Goal: Contribute content: Contribute content

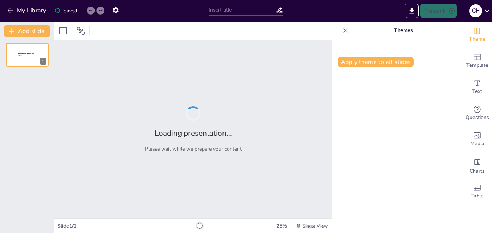
type input "New Sendsteps"
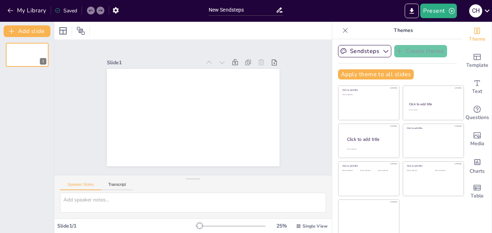
scroll to position [1, 0]
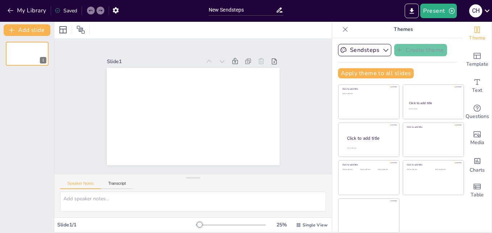
click at [333, 32] on div "Themes" at bounding box center [398, 29] width 131 height 17
click at [11, 9] on icon "button" at bounding box center [10, 10] width 7 height 7
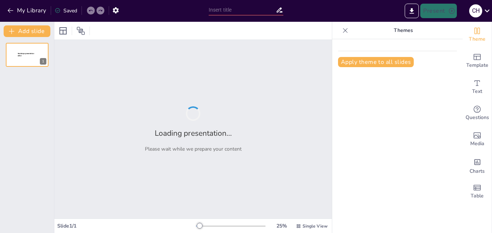
type input "Sistemas de Gestión de Bases de Datos: Estructura y Funcionalidad"
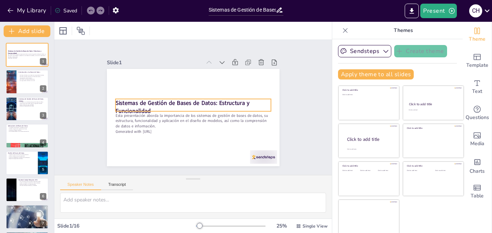
click at [128, 101] on strong "Sistemas de Gestión de Bases de Datos: Estructura y Funcionalidad" at bounding box center [183, 99] width 129 height 62
checkbox input "true"
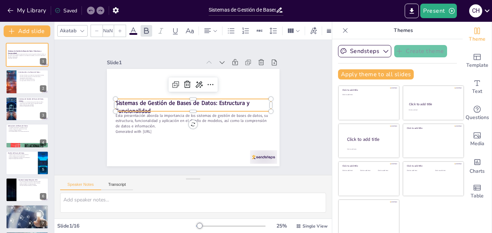
type input "48"
drag, startPoint x: 171, startPoint y: 100, endPoint x: 176, endPoint y: 96, distance: 6.0
click at [172, 88] on strong "Sistemas de Gestión de Bases de Datos: Estructura y Funcionalidad" at bounding box center [183, 99] width 129 height 62
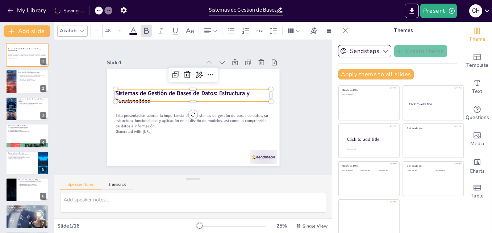
click at [170, 104] on div at bounding box center [184, 112] width 170 height 198
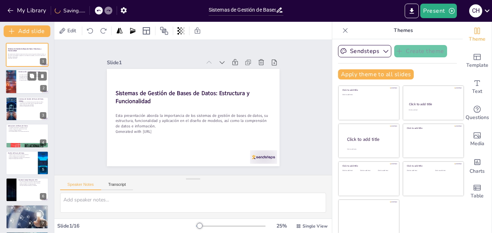
checkbox input "true"
click at [13, 87] on div at bounding box center [11, 82] width 44 height 25
type textarea "Las bases de datos son fundamentales en el manejo de información. Su organizaci…"
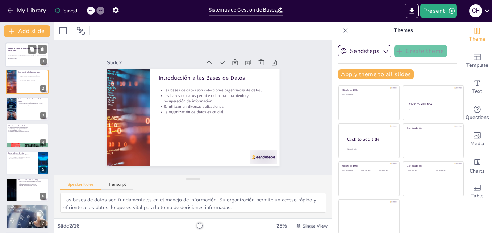
checkbox input "true"
click at [29, 58] on p "Generated with [URL]" at bounding box center [27, 58] width 39 height 1
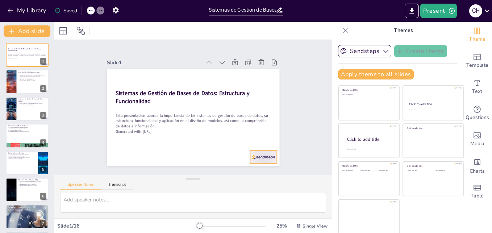
click at [260, 166] on div at bounding box center [245, 176] width 30 height 21
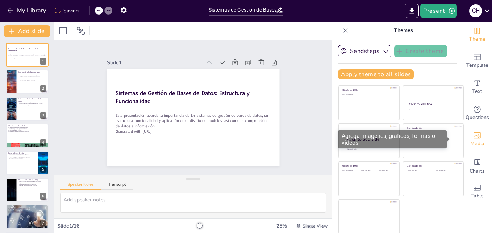
click at [471, 143] on span "Media" at bounding box center [478, 144] width 14 height 8
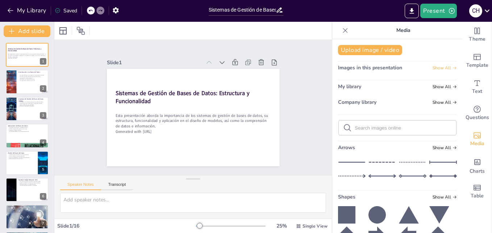
click at [444, 70] on span "Show All" at bounding box center [445, 67] width 24 height 5
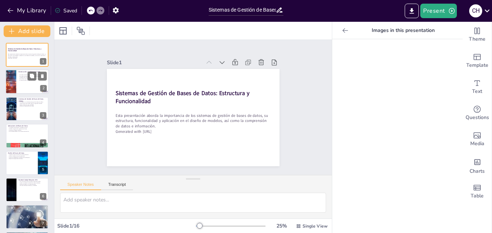
checkbox input "true"
click at [19, 83] on div at bounding box center [27, 82] width 44 height 25
type textarea "Las bases de datos son fundamentales en el manejo de información. Su organizaci…"
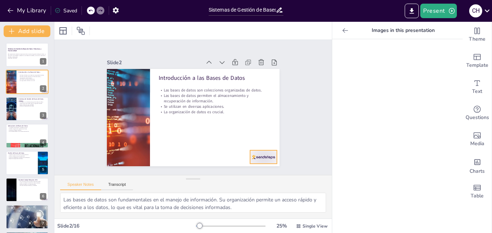
click at [160, 169] on div at bounding box center [151, 183] width 16 height 28
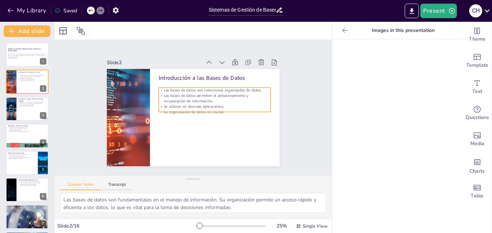
click at [187, 96] on p "Las bases de datos permiten el almacenamiento y recuperación de información." at bounding box center [187, 130] width 75 height 97
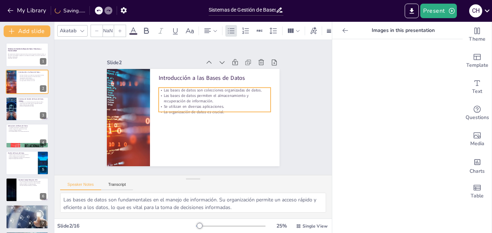
checkbox input "true"
type input "32"
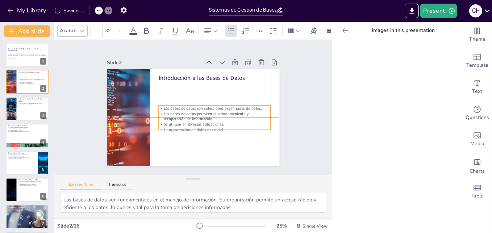
drag, startPoint x: 200, startPoint y: 88, endPoint x: 198, endPoint y: 107, distance: 19.7
click at [198, 107] on p "Las bases de datos son colecciones organizadas de datos." at bounding box center [210, 121] width 94 height 70
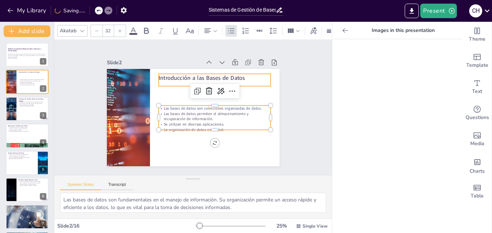
click at [195, 73] on p "Introducción a las Bases de Datos" at bounding box center [222, 86] width 109 height 42
checkbox input "true"
type input "48"
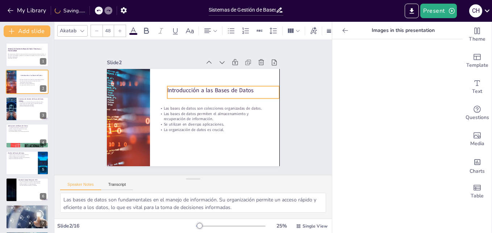
drag, startPoint x: 195, startPoint y: 73, endPoint x: 202, endPoint y: 86, distance: 14.3
click at [202, 86] on p "Introducción a las Bases de Datos" at bounding box center [210, 77] width 101 height 63
click at [283, 128] on div "Slide 1 Sistemas de Gestión de Bases de Datos: Estructura y Funcionalidad Esta …" at bounding box center [193, 107] width 239 height 178
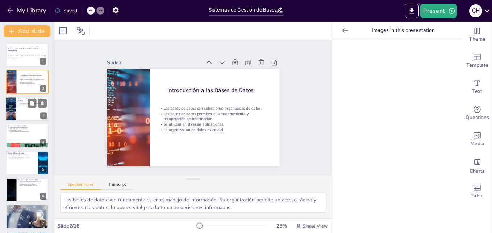
checkbox input "true"
click at [24, 107] on div at bounding box center [27, 108] width 44 height 25
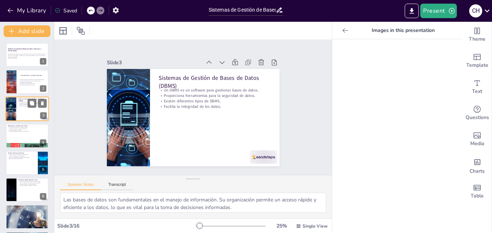
type textarea "El software de un DBMS es esencial para cualquier organización que maneje grand…"
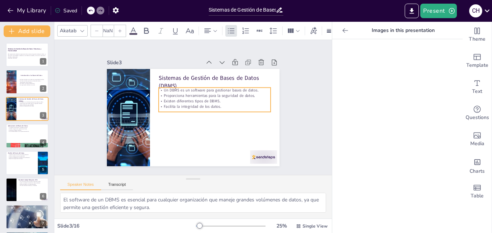
click at [180, 94] on p "Proporciona herramientas para la seguridad de datos." at bounding box center [183, 129] width 94 height 70
checkbox input "true"
type input "32"
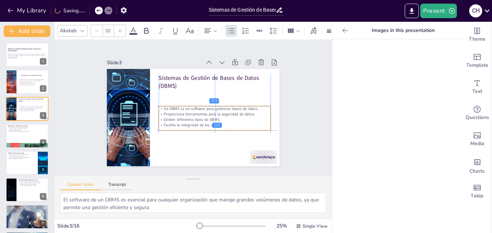
drag, startPoint x: 193, startPoint y: 93, endPoint x: 192, endPoint y: 114, distance: 21.1
click at [192, 114] on div "Un DBMS es un software para gestionar bases de datos. Proporciona herramientas …" at bounding box center [207, 126] width 108 height 75
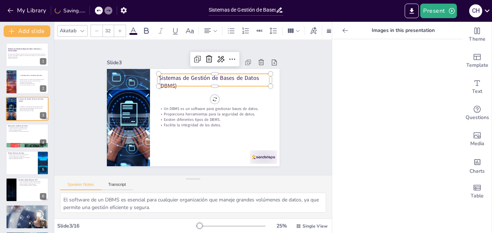
checkbox input "true"
type input "--"
checkbox input "true"
type input "48"
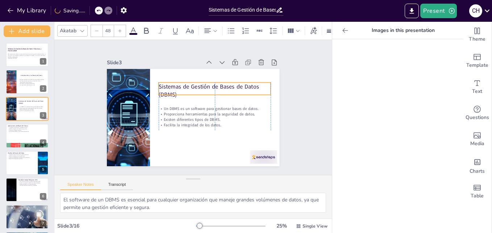
drag, startPoint x: 170, startPoint y: 78, endPoint x: 170, endPoint y: 87, distance: 8.7
click at [170, 112] on p "Sistemas de Gestión de Bases de Datos (DBMS)" at bounding box center [174, 126] width 114 height 28
click at [125, 150] on div at bounding box center [111, 135] width 27 height 30
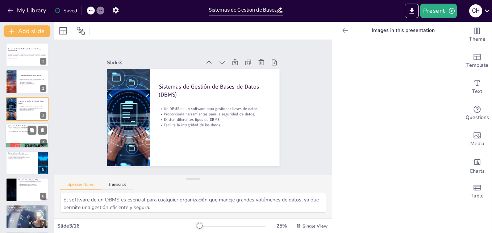
checkbox input "true"
click at [27, 136] on div at bounding box center [27, 135] width 44 height 25
type textarea "La diversidad de aplicaciones de bases de datos demuestra su importancia en dif…"
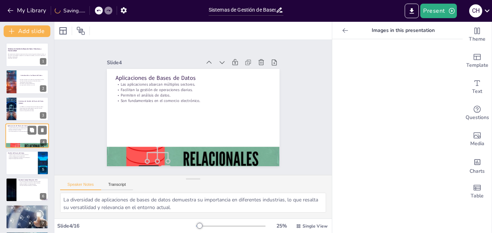
scroll to position [1, 0]
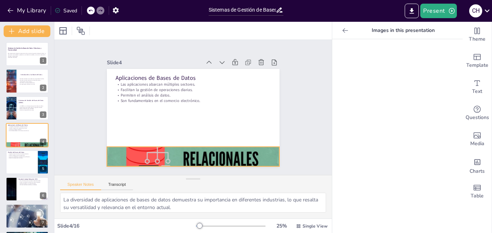
click at [170, 149] on div at bounding box center [178, 154] width 194 height 146
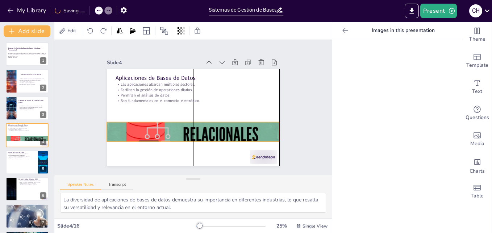
drag, startPoint x: 170, startPoint y: 149, endPoint x: 173, endPoint y: 124, distance: 24.8
click at [173, 124] on div at bounding box center [176, 126] width 193 height 188
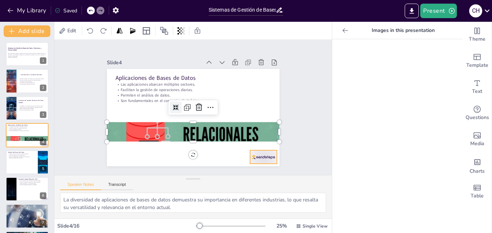
click at [252, 170] on div at bounding box center [237, 181] width 30 height 23
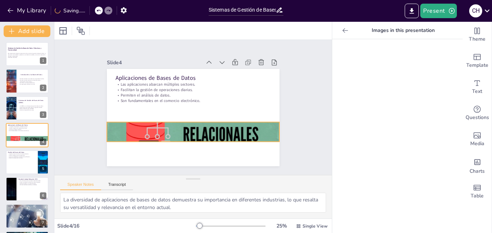
click at [198, 128] on div at bounding box center [193, 131] width 173 height 97
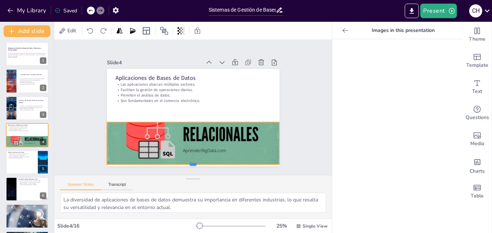
drag, startPoint x: 189, startPoint y: 139, endPoint x: 189, endPoint y: 161, distance: 22.8
click at [189, 161] on div at bounding box center [169, 161] width 160 height 75
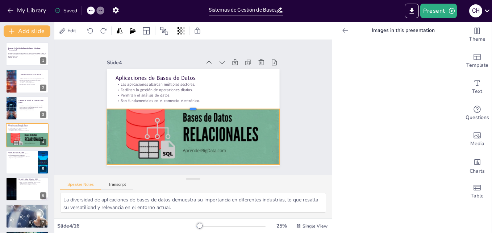
drag, startPoint x: 188, startPoint y: 119, endPoint x: 191, endPoint y: 106, distance: 13.5
click at [191, 106] on div at bounding box center [194, 106] width 153 height 91
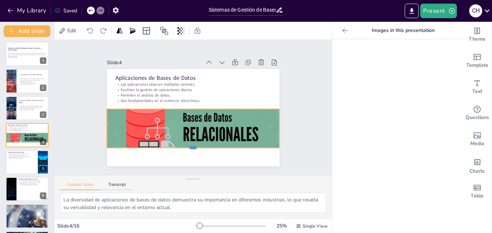
drag, startPoint x: 186, startPoint y: 162, endPoint x: 192, endPoint y: 145, distance: 17.7
click at [182, 145] on div at bounding box center [152, 121] width 59 height 166
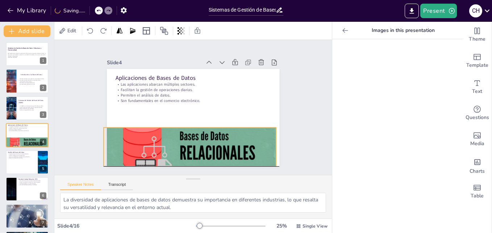
drag, startPoint x: 203, startPoint y: 125, endPoint x: 200, endPoint y: 146, distance: 20.9
click at [200, 146] on div at bounding box center [150, 108] width 115 height 182
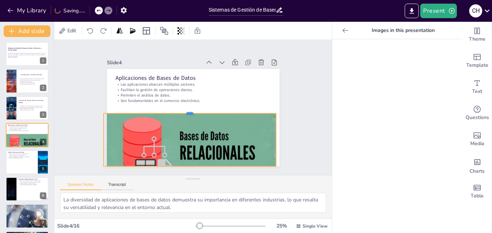
drag, startPoint x: 186, startPoint y: 124, endPoint x: 186, endPoint y: 110, distance: 14.1
click at [186, 110] on div at bounding box center [198, 108] width 106 height 143
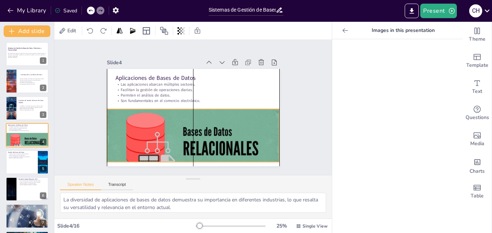
drag, startPoint x: 182, startPoint y: 134, endPoint x: 182, endPoint y: 130, distance: 4.4
click at [182, 130] on div at bounding box center [170, 138] width 197 height 180
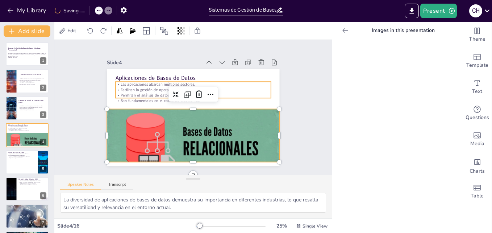
click at [145, 98] on p "Son fundamentales en el comercio electrónico." at bounding box center [194, 101] width 153 height 38
checkbox input "true"
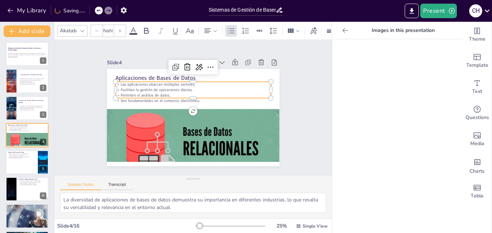
type input "32"
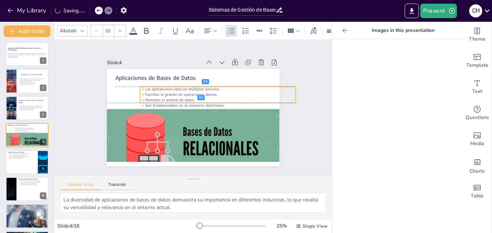
drag, startPoint x: 166, startPoint y: 89, endPoint x: 190, endPoint y: 94, distance: 25.1
click at [190, 94] on p "Facilitan la gestión de operaciones diarias." at bounding box center [218, 97] width 155 height 22
click at [153, 77] on p "Aplicaciones de Bases de Datos" at bounding box center [197, 78] width 156 height 24
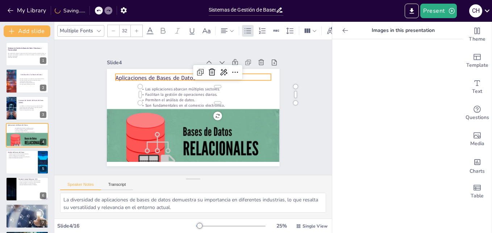
checkbox input "true"
type input "--"
checkbox input "true"
type input "48"
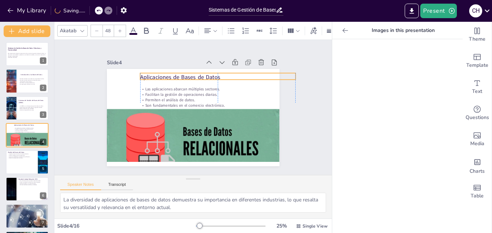
drag, startPoint x: 153, startPoint y: 77, endPoint x: 180, endPoint y: 76, distance: 26.5
click at [180, 76] on p "Aplicaciones de Bases de Datos" at bounding box center [169, 77] width 40 height 154
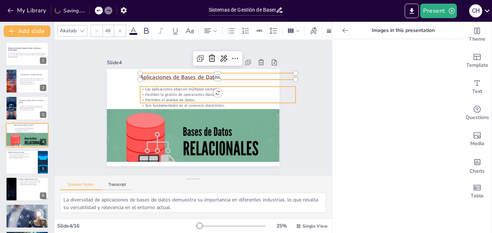
click at [279, 100] on div "Slide 1 Sistemas de Gestión de Bases de Datos: Estructura y Funcionalidad Esta …" at bounding box center [194, 107] width 242 height 220
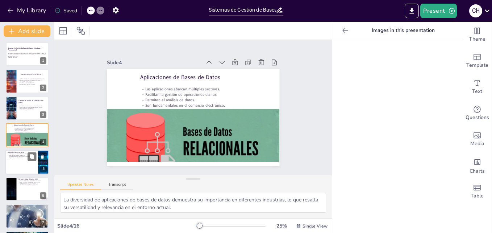
checkbox input "true"
click at [28, 161] on div at bounding box center [27, 162] width 44 height 25
type textarea "La estructura de una base de datos es fundamental para su rendimiento. Un diseñ…"
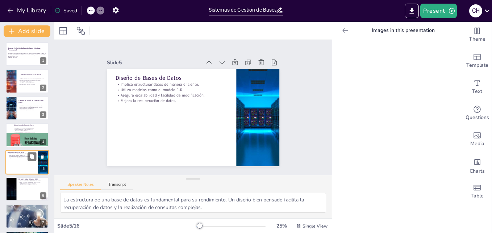
scroll to position [28, 0]
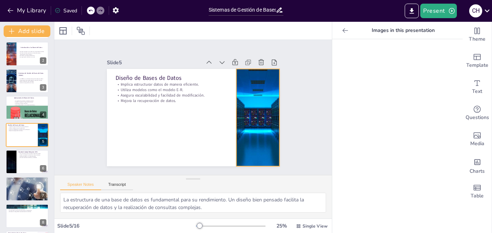
click at [239, 120] on div at bounding box center [244, 148] width 198 height 170
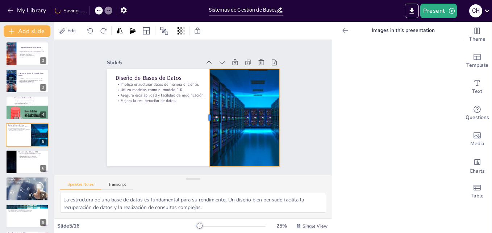
drag, startPoint x: 231, startPoint y: 116, endPoint x: 204, endPoint y: 117, distance: 26.9
click at [204, 117] on div at bounding box center [201, 122] width 45 height 91
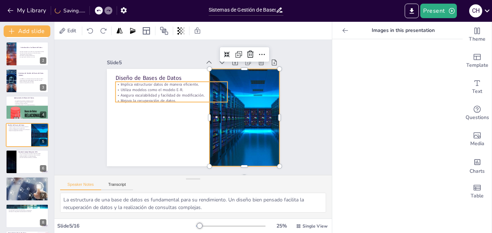
click at [148, 93] on p "Asegura escalabilidad y facilidad de modificación." at bounding box center [178, 87] width 105 height 50
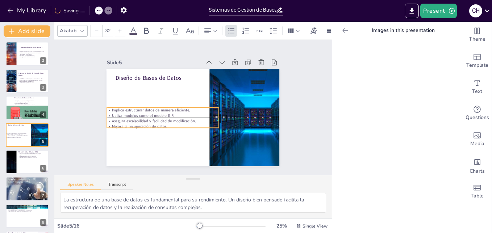
drag, startPoint x: 148, startPoint y: 93, endPoint x: 142, endPoint y: 121, distance: 29.0
click at [142, 121] on div "Implica estructurar datos de manera eficiente. Utiliza modelos como el modelo E…" at bounding box center [162, 98] width 103 height 83
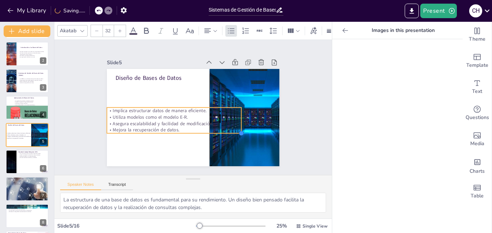
checkbox input "true"
type input "33.7"
checkbox input "true"
type input "38.3"
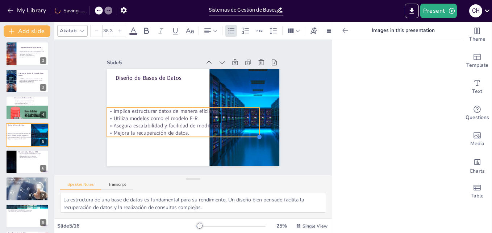
checkbox input "true"
type input "43.5"
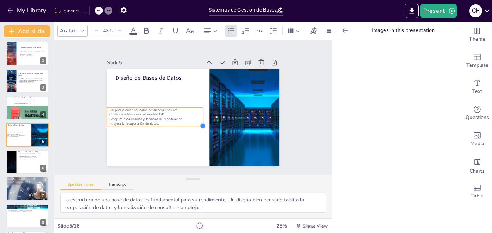
checkbox input "true"
type input "38.9"
checkbox input "true"
type input "27.4"
checkbox input "true"
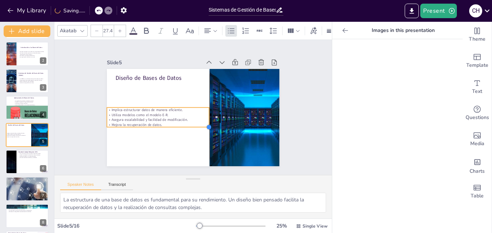
type input "29.1"
checkbox input "true"
type input "30.3"
checkbox input "true"
type input "30.8"
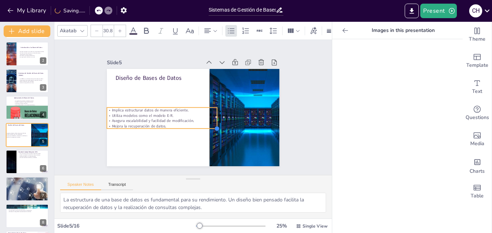
checkbox input "true"
type input "31.4"
checkbox input "true"
type input "32"
checkbox input "true"
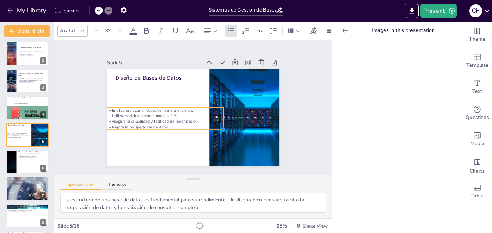
type input "33.2"
checkbox input "true"
type input "34.9"
checkbox input "true"
type input "36.6"
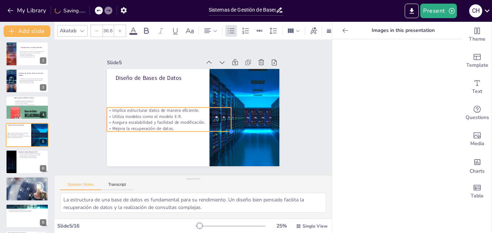
checkbox input "true"
type input "36"
checkbox input "true"
type input "35.5"
drag, startPoint x: 214, startPoint y: 125, endPoint x: 207, endPoint y: 124, distance: 6.6
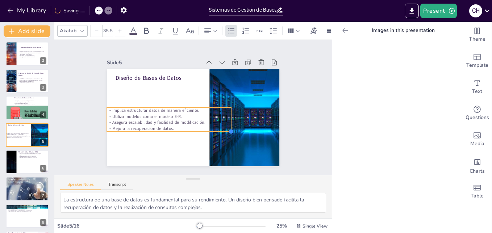
click at [214, 141] on div at bounding box center [218, 145] width 8 height 8
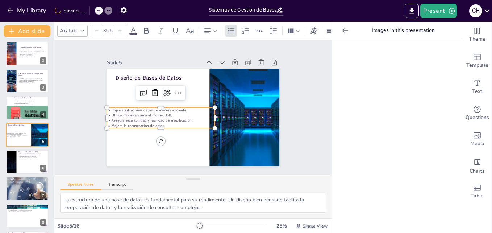
checkbox input "true"
type input "30.8"
click at [160, 75] on p "Diseño de Bases de Datos" at bounding box center [200, 71] width 81 height 89
checkbox input "true"
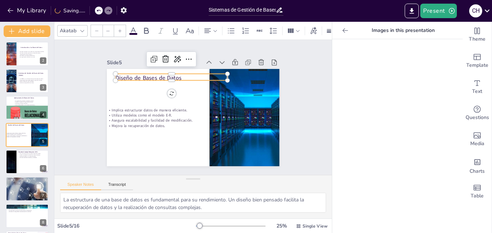
type input "48"
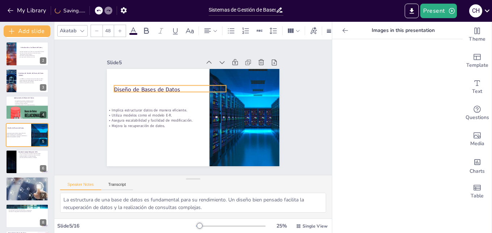
drag, startPoint x: 154, startPoint y: 75, endPoint x: 152, endPoint y: 87, distance: 11.7
click at [152, 87] on p "Diseño de Bases de Datos" at bounding box center [176, 83] width 109 height 42
click at [81, 132] on div "Slide 1 Sistemas de Gestión de Bases de Datos: Estructura y Funcionalidad Esta …" at bounding box center [194, 107] width 242 height 220
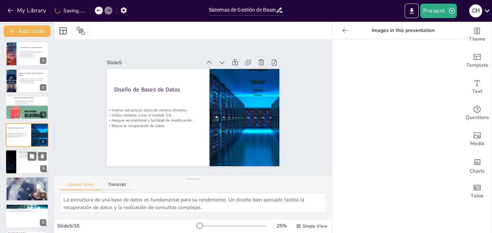
checkbox input "true"
click at [28, 161] on div at bounding box center [27, 161] width 44 height 25
type textarea "La representación visual de datos a través del modelo E-R facilita la comprensi…"
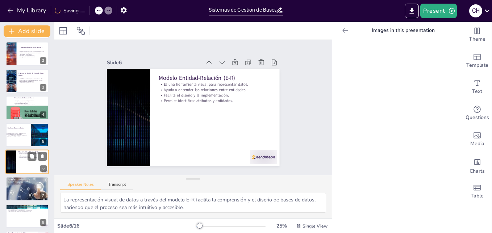
scroll to position [55, 0]
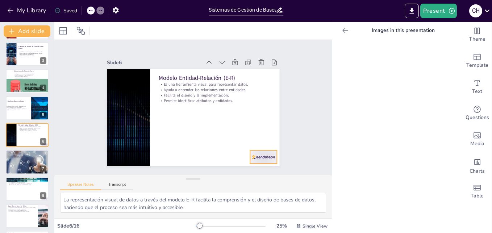
click at [218, 178] on div at bounding box center [204, 192] width 28 height 29
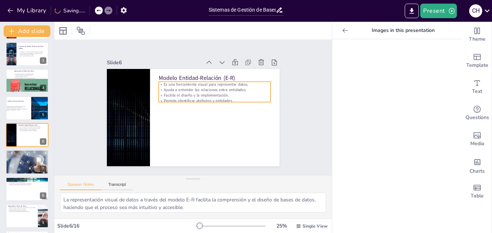
click at [201, 87] on p "Ayuda a entender las relaciones entre entidades." at bounding box center [220, 111] width 79 height 87
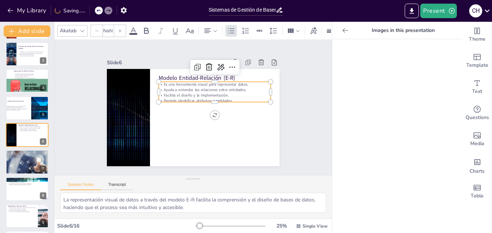
checkbox input "true"
type input "32"
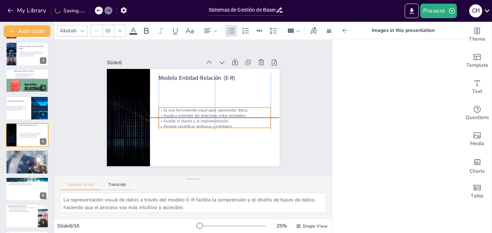
drag, startPoint x: 201, startPoint y: 87, endPoint x: 201, endPoint y: 115, distance: 28.7
click at [201, 114] on div "Es una herramienta visual para representar datos. Ayuda a entender las relacion…" at bounding box center [174, 92] width 114 height 44
checkbox input "true"
type input "32.6"
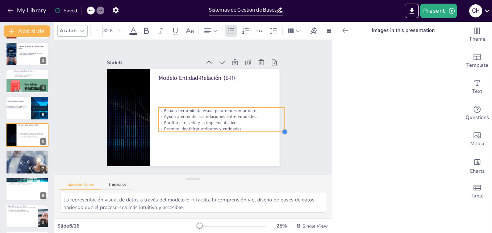
checkbox input "true"
type input "37.2"
drag, startPoint x: 265, startPoint y: 123, endPoint x: 267, endPoint y: 127, distance: 3.9
click at [232, 127] on div "Modelo Entidad-Relación (E-R) Es una herramienta visual para representar datos.…" at bounding box center [183, 107] width 97 height 173
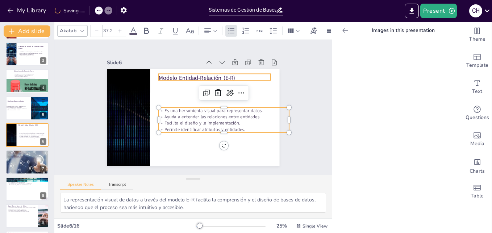
click at [184, 74] on p "Modelo Entidad-Relación (E-R)" at bounding box center [225, 89] width 106 height 53
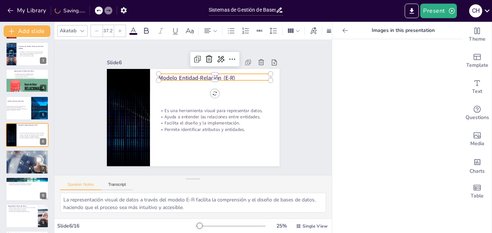
checkbox input "true"
type input "48"
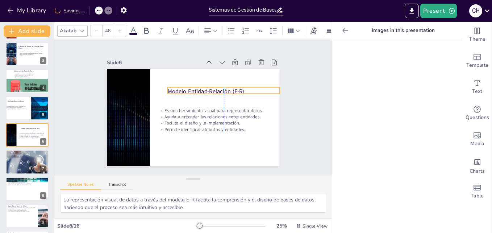
drag, startPoint x: 184, startPoint y: 74, endPoint x: 195, endPoint y: 88, distance: 17.3
click at [195, 88] on p "Modelo Entidad-Relación (E-R)" at bounding box center [227, 108] width 101 height 63
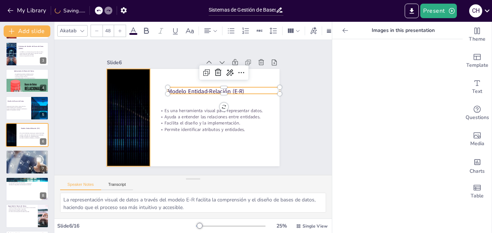
click at [118, 124] on div at bounding box center [147, 61] width 158 height 166
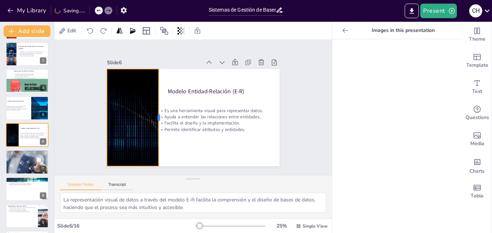
drag, startPoint x: 146, startPoint y: 115, endPoint x: 154, endPoint y: 116, distance: 8.8
click at [154, 116] on div at bounding box center [160, 111] width 26 height 96
checkbox input "true"
click at [17, 167] on div at bounding box center [27, 162] width 47 height 25
type textarea "La identificación única de entidades es crucial para la integridad de la base d…"
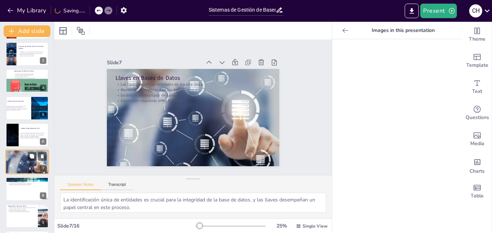
scroll to position [82, 0]
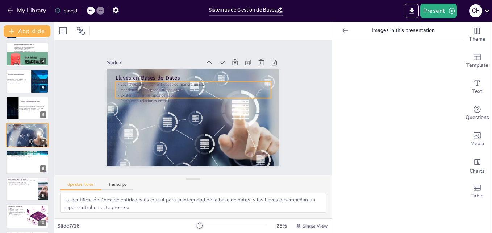
click at [178, 94] on p "Existen diferentes tipos de llaves." at bounding box center [204, 103] width 53 height 149
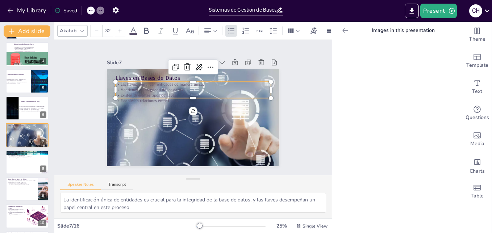
click at [133, 27] on icon at bounding box center [133, 30] width 9 height 9
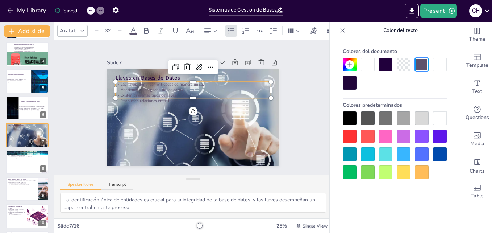
click at [350, 117] on div at bounding box center [350, 118] width 14 height 14
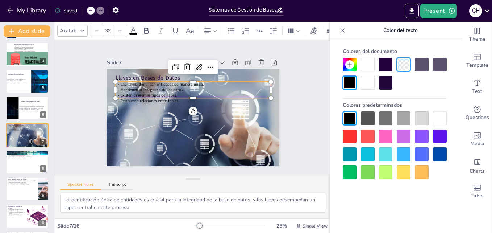
click at [368, 151] on div at bounding box center [368, 154] width 14 height 14
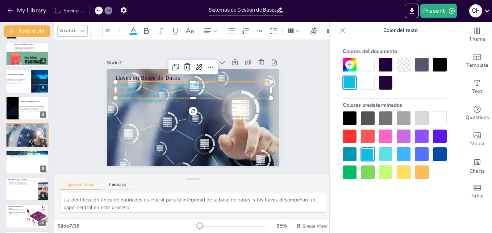
click at [351, 119] on div at bounding box center [350, 118] width 14 height 14
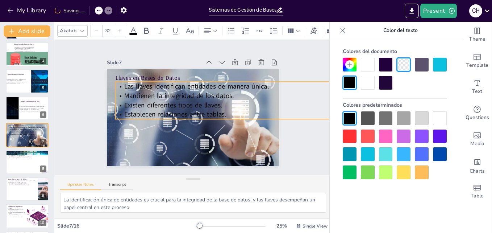
checkbox input "true"
type input "55.6"
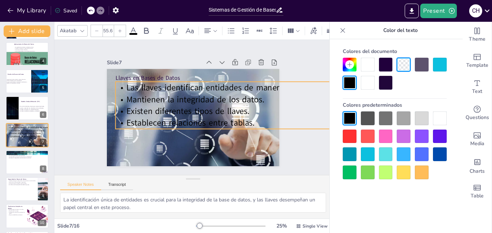
checkbox input "true"
type input "63.5"
checkbox input "true"
type input "70"
checkbox input "true"
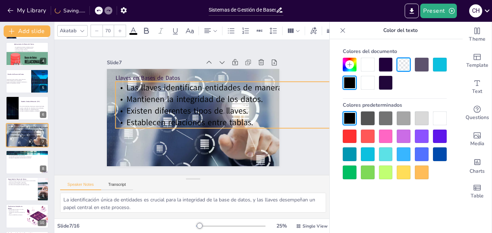
type input "71.4"
checkbox input "true"
type input "69.3"
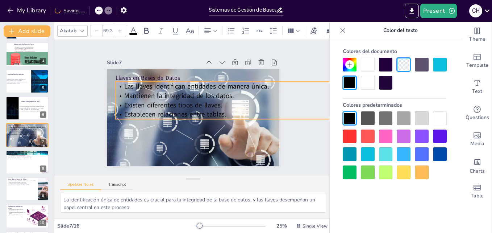
checkbox input "true"
type input "59.9"
checkbox input "true"
type input "55.6"
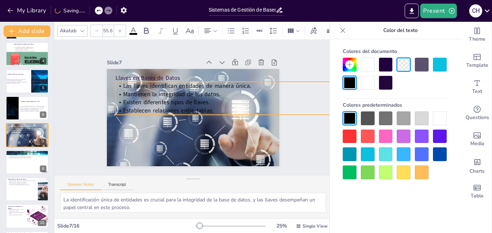
checkbox input "true"
type input "49.2"
drag, startPoint x: 265, startPoint y: 95, endPoint x: 261, endPoint y: 103, distance: 9.6
click at [261, 103] on div "Llaves en Bases de Datos Las llaves identifican entidades de manera única. Mant…" at bounding box center [190, 117] width 189 height 131
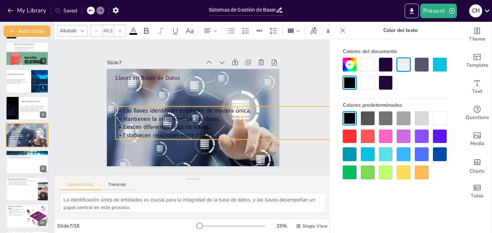
drag, startPoint x: 181, startPoint y: 91, endPoint x: 183, endPoint y: 116, distance: 24.7
click at [183, 116] on span "Mantienen la integridad de los datos." at bounding box center [187, 84] width 28 height 97
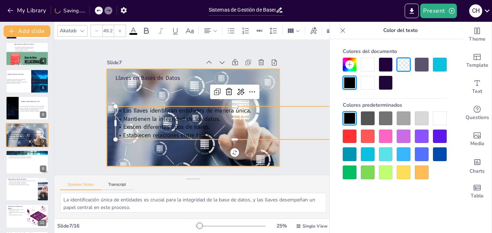
checkbox input "true"
type input "--"
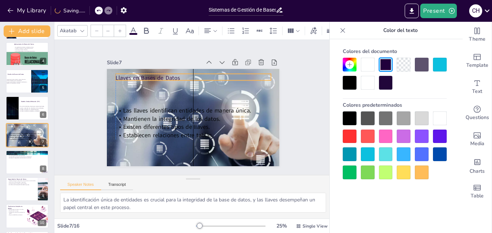
checkbox input "true"
type input "48"
drag, startPoint x: 134, startPoint y: 75, endPoint x: 170, endPoint y: 78, distance: 36.8
click at [170, 78] on p "Llaves en Bases de Datos" at bounding box center [236, 94] width 150 height 56
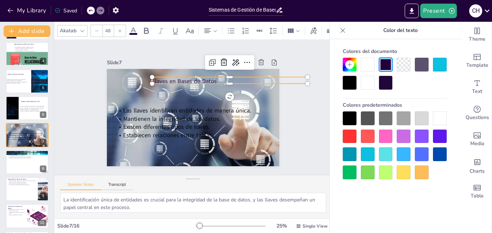
click at [118, 30] on div at bounding box center [120, 31] width 12 height 12
checkbox input "true"
type input "49"
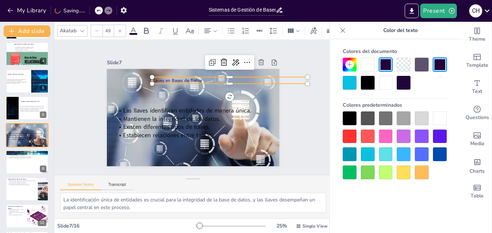
click at [124, 26] on div at bounding box center [120, 31] width 12 height 12
checkbox input "true"
type input "51"
click at [124, 26] on div at bounding box center [120, 31] width 12 height 12
checkbox input "true"
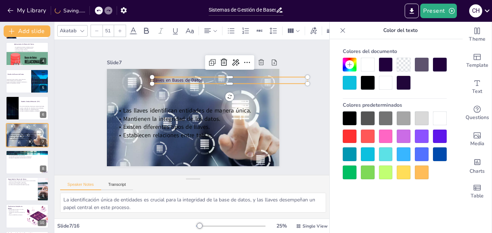
type input "52"
click at [124, 26] on div at bounding box center [120, 31] width 12 height 12
checkbox input "true"
type input "53"
click at [124, 26] on div at bounding box center [120, 31] width 12 height 12
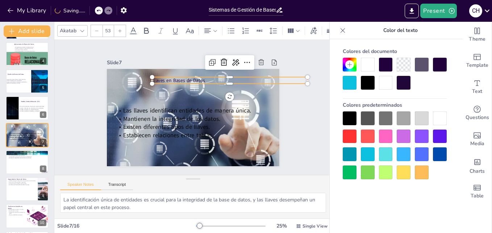
checkbox input "true"
type input "54"
click at [124, 26] on div at bounding box center [120, 31] width 12 height 12
checkbox input "true"
type input "55"
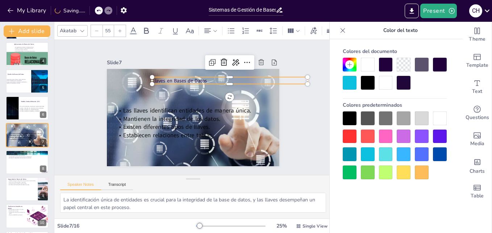
click at [124, 26] on div at bounding box center [120, 31] width 12 height 12
checkbox input "true"
type input "56"
click at [120, 29] on icon at bounding box center [120, 31] width 4 height 4
checkbox input "true"
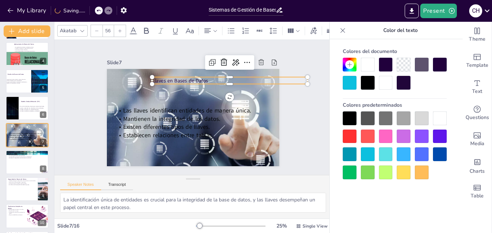
type input "57"
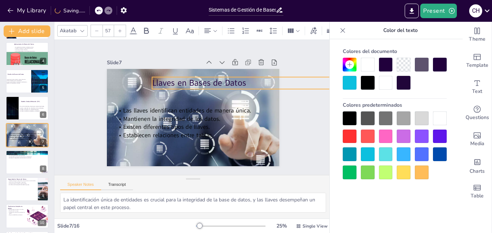
checkbox input "true"
type input "62.7"
checkbox input "true"
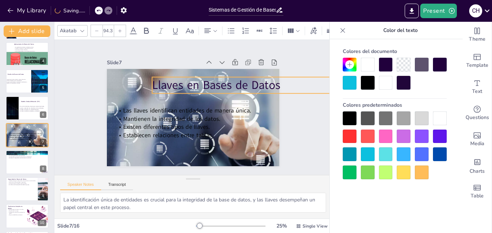
type input "128.8"
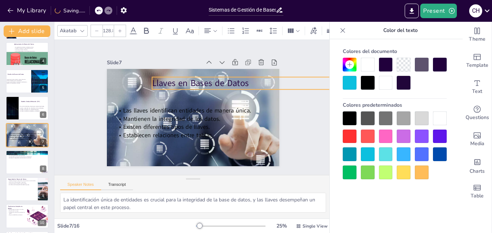
checkbox input "true"
type input "97.2"
checkbox input "true"
type input "88.6"
drag, startPoint x: 305, startPoint y: 83, endPoint x: 299, endPoint y: 86, distance: 6.5
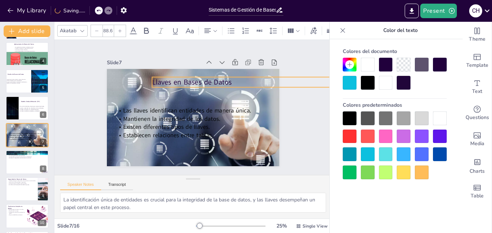
click at [299, 86] on div "Slide 1 Sistemas de Gestión de Bases de Datos: Estructura y Funcionalidad Esta …" at bounding box center [193, 107] width 236 height 309
checkbox input "true"
type input "80"
click at [299, 117] on div "Slide 1 Sistemas de Gestión de Bases de Datos: Estructura y Funcionalidad Esta …" at bounding box center [193, 107] width 297 height 286
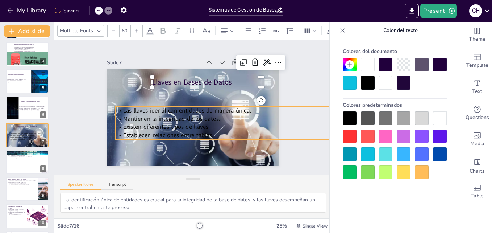
checkbox input "true"
type input "--"
checkbox input "true"
type input "49.2"
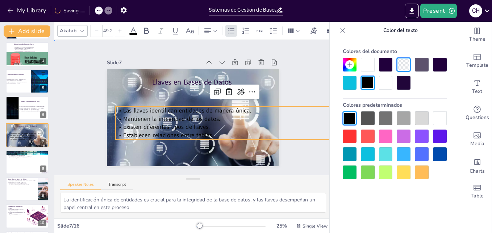
click at [300, 78] on div "Slide 1 Sistemas de Gestión de Bases de Datos: Estructura y Funcionalidad Esta …" at bounding box center [193, 107] width 297 height 286
checkbox input "true"
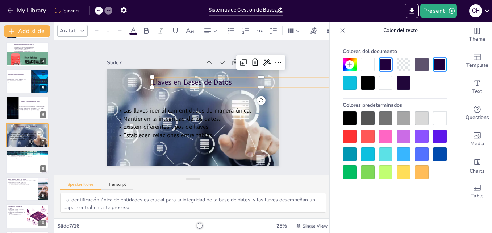
type input "80"
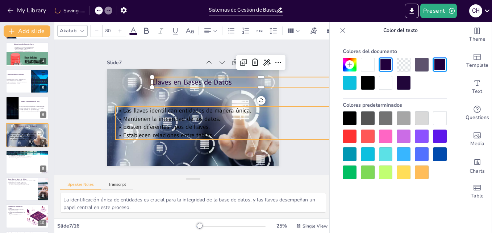
click at [258, 130] on p "Establecen relaciones entre tablas." at bounding box center [225, 147] width 230 height 82
checkbox input "true"
type input "--"
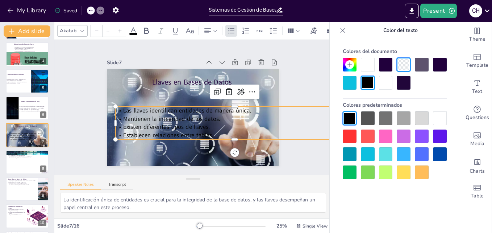
checkbox input "true"
type input "49.2"
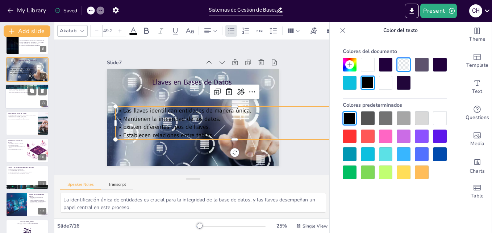
checkbox input "true"
click at [11, 95] on div at bounding box center [27, 96] width 44 height 25
type textarea "La precisión de los datos es fundamental para asegurar que la información sea c…"
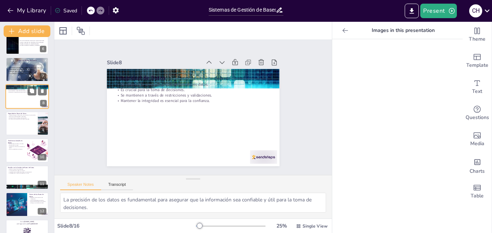
scroll to position [109, 0]
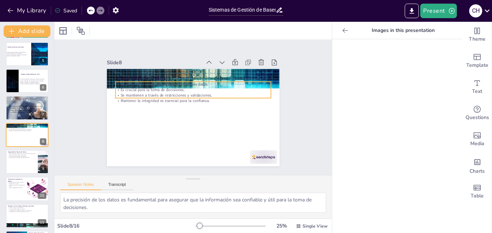
click at [167, 93] on p "Se mantienen a través de restricciones y validaciones." at bounding box center [202, 99] width 108 height 119
checkbox input "true"
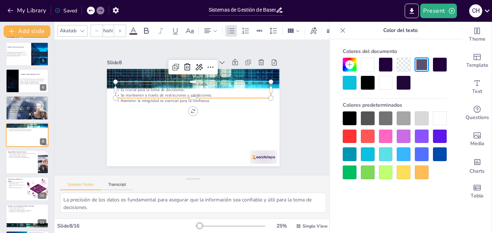
type input "32"
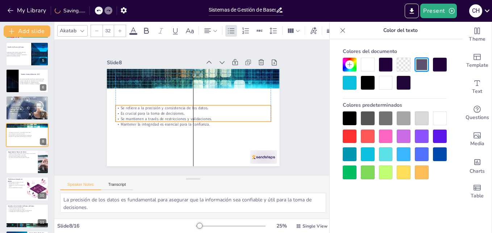
drag, startPoint x: 167, startPoint y: 93, endPoint x: 168, endPoint y: 117, distance: 23.6
click at [168, 117] on p "Se mantienen a través de restricciones y validaciones." at bounding box center [188, 118] width 144 height 68
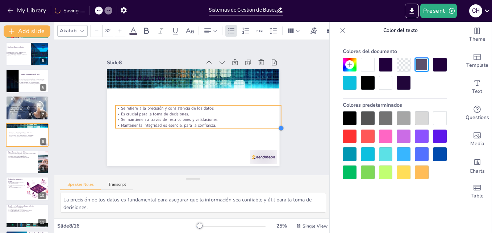
checkbox input "true"
type input "34.1"
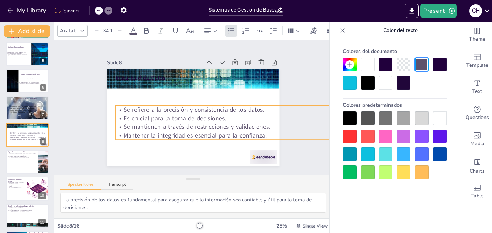
checkbox input "true"
type input "47.8"
checkbox input "true"
type input "51.3"
checkbox input "true"
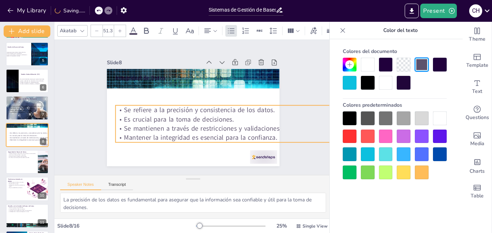
type input "52.8"
checkbox input "true"
type input "54.9"
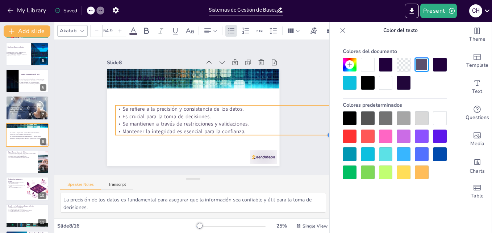
checkbox input "true"
type input "49.2"
checkbox input "true"
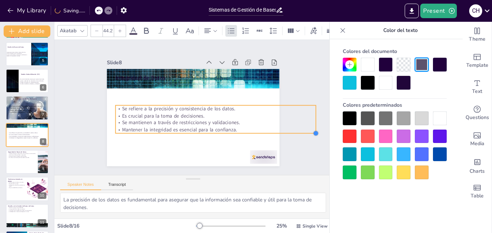
type input "41.3"
drag, startPoint x: 266, startPoint y: 120, endPoint x: 268, endPoint y: 125, distance: 5.1
click at [268, 125] on div "Integridad de Datos Se refiere a la precisión y consistencia de los datos. Es c…" at bounding box center [194, 117] width 182 height 115
click at [135, 156] on div at bounding box center [124, 159] width 21 height 30
checkbox input "true"
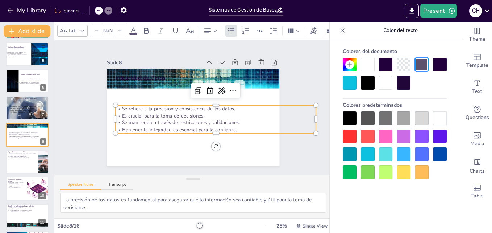
type input "41.3"
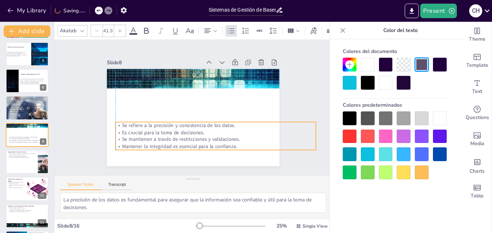
drag, startPoint x: 154, startPoint y: 110, endPoint x: 154, endPoint y: 127, distance: 16.7
click at [154, 127] on p "Es crucial para la toma de decisiones." at bounding box center [180, 138] width 88 height 186
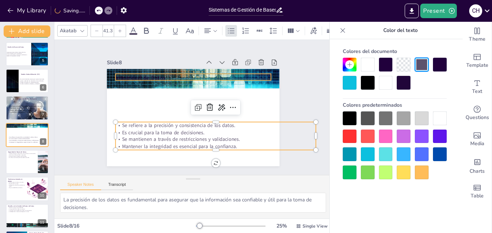
click at [194, 76] on p "Integridad de Datos" at bounding box center [221, 116] width 55 height 150
checkbox input "true"
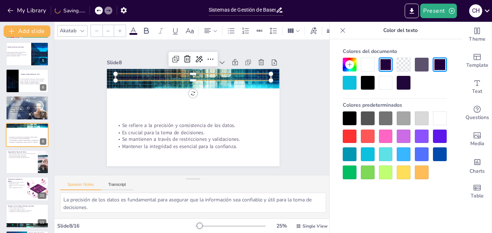
type input "48"
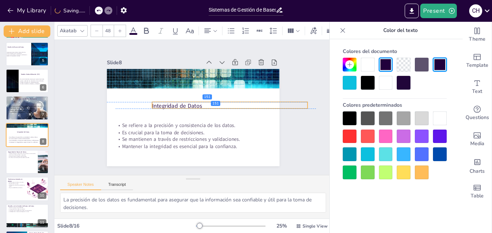
drag, startPoint x: 145, startPoint y: 76, endPoint x: 183, endPoint y: 103, distance: 46.9
click at [183, 103] on p "Integridad de Datos" at bounding box center [212, 138] width 85 height 139
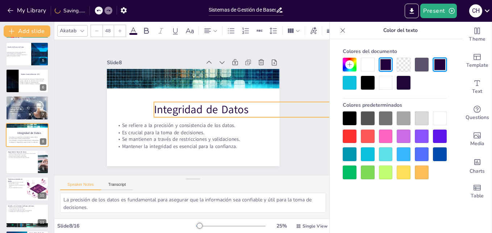
drag, startPoint x: 306, startPoint y: 106, endPoint x: 314, endPoint y: 112, distance: 10.6
click at [314, 112] on div "Slide 1 Sistemas de Gestión de Bases de Datos: Estructura y Funcionalidad Esta …" at bounding box center [194, 108] width 300 height 190
checkbox input "true"
type input "96.4"
checkbox input "true"
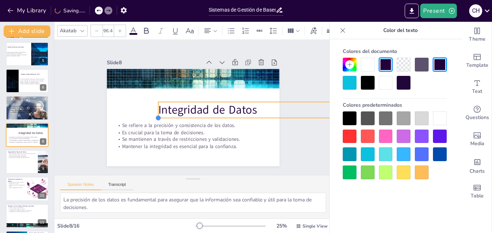
type input "95.8"
checkbox input "true"
type input "95"
checkbox input "true"
type input "94.6"
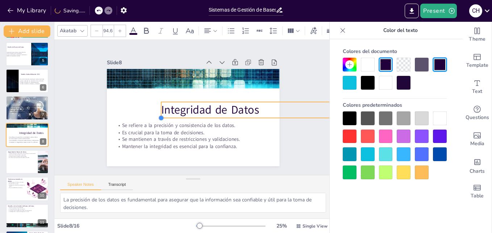
drag, startPoint x: 148, startPoint y: 114, endPoint x: 203, endPoint y: 106, distance: 55.7
click at [154, 108] on div "Integridad de Datos Se refiere a la precisión y consistencia de los datos. Es c…" at bounding box center [192, 117] width 182 height 115
checkbox input "true"
type input "94.3"
drag, startPoint x: 203, startPoint y: 106, endPoint x: 152, endPoint y: 107, distance: 51.1
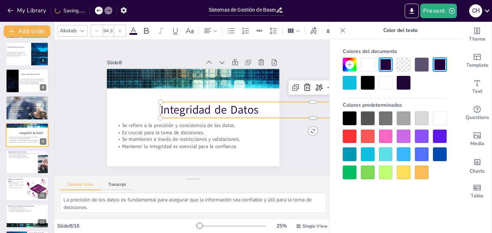
click at [152, 107] on p "Integridad de Datos" at bounding box center [111, 195] width 216 height 238
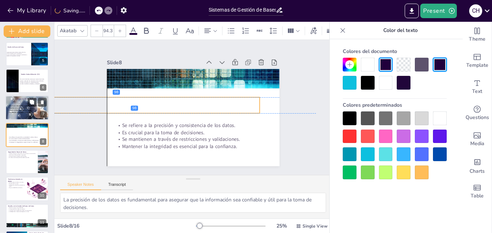
drag, startPoint x: 166, startPoint y: 108, endPoint x: 12, endPoint y: 102, distance: 153.9
click at [12, 102] on div "Document fonts Akatab Recently used Mulish Popular fonts Lato Montserrat Open S…" at bounding box center [246, 127] width 492 height 211
drag, startPoint x: 255, startPoint y: 110, endPoint x: 189, endPoint y: 102, distance: 66.2
click at [189, 102] on div "Integridad de Datos Se refiere a la precisión y consistencia de los datos. Es c…" at bounding box center [184, 104] width 146 height 194
checkbox input "true"
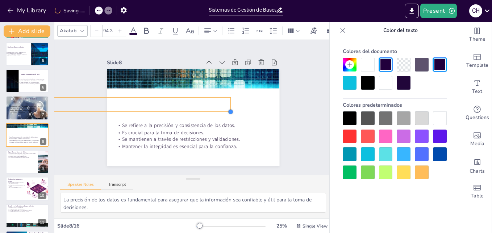
type input "74.1"
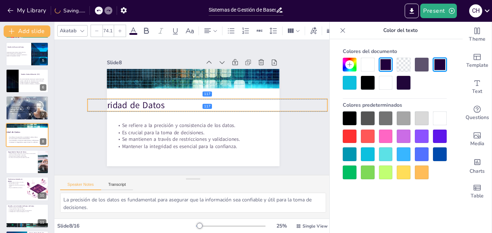
drag, startPoint x: 92, startPoint y: 96, endPoint x: 225, endPoint y: 98, distance: 133.5
click at [225, 98] on div "Slide 1 Sistemas de Gestión de Bases de Datos: Estructura y Funcionalidad Esta …" at bounding box center [193, 107] width 244 height 209
checkbox input "true"
type input "80.5"
checkbox input "true"
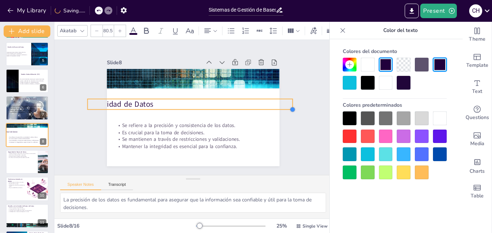
type input "91.3"
checkbox input "true"
type input "63.3"
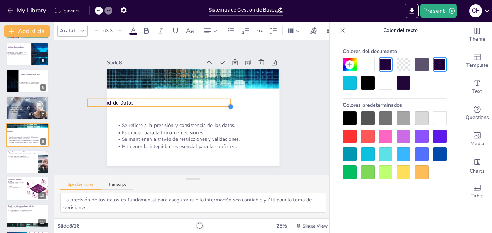
checkbox input "true"
type input "44.2"
drag, startPoint x: 320, startPoint y: 109, endPoint x: 223, endPoint y: 100, distance: 97.3
click at [223, 100] on div "Integridad de Datos Se refiere a la precisión y consistencia de los datos. Es c…" at bounding box center [184, 102] width 170 height 198
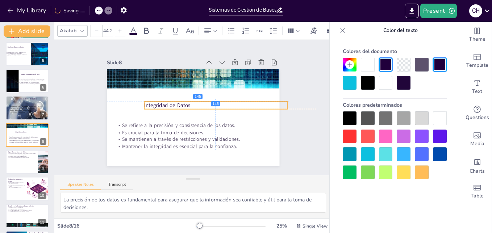
drag, startPoint x: 122, startPoint y: 100, endPoint x: 179, endPoint y: 100, distance: 57.3
click at [179, 100] on p "Integridad de Datos" at bounding box center [186, 129] width 65 height 134
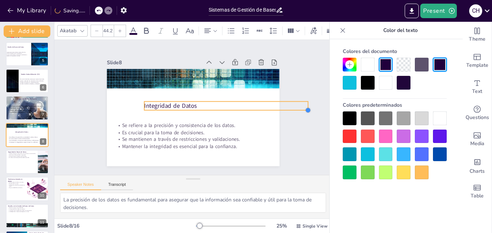
checkbox input "true"
type input "48.5"
checkbox input "true"
type input "61.4"
click at [283, 108] on div "Slide 1 Sistemas de Gestión de Bases de Datos: Estructura y Funcionalidad Esta …" at bounding box center [193, 107] width 209 height 244
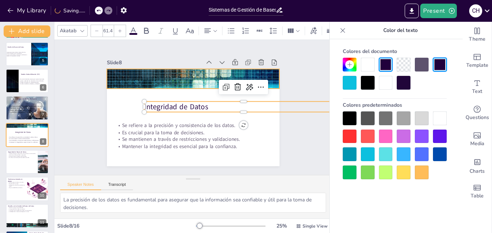
click at [164, 79] on div at bounding box center [214, 87] width 183 height 189
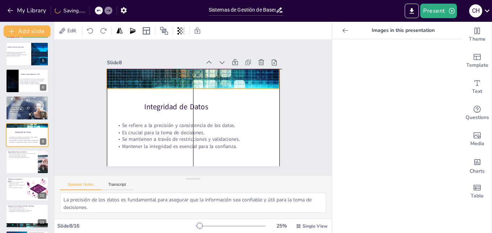
click at [191, 86] on div at bounding box center [221, 98] width 140 height 192
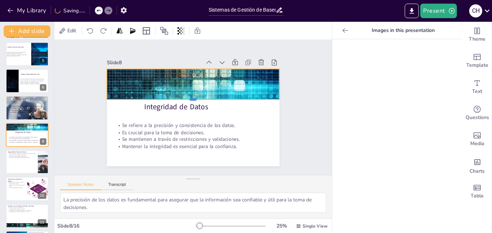
drag, startPoint x: 189, startPoint y: 88, endPoint x: 190, endPoint y: 99, distance: 10.9
click at [190, 99] on div at bounding box center [195, 102] width 166 height 59
checkbox input "true"
click at [19, 165] on div at bounding box center [27, 161] width 44 height 25
type textarea "La protección de la información es fundamental para evitar brechas de seguridad…"
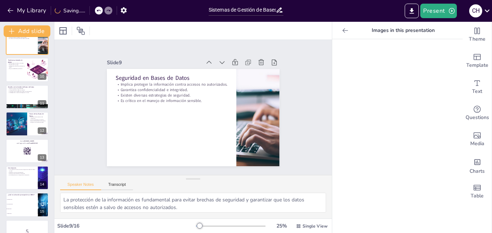
scroll to position [228, 0]
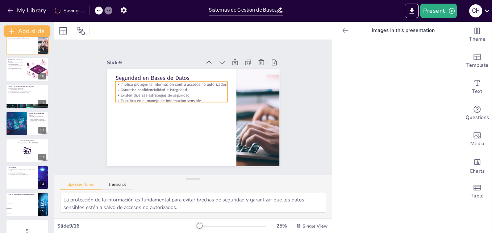
click at [189, 88] on p "Garantiza confidencialidad e integridad." at bounding box center [219, 98] width 61 height 100
checkbox input "true"
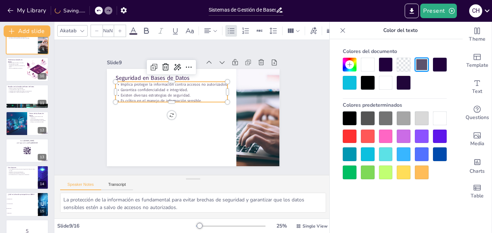
type input "32"
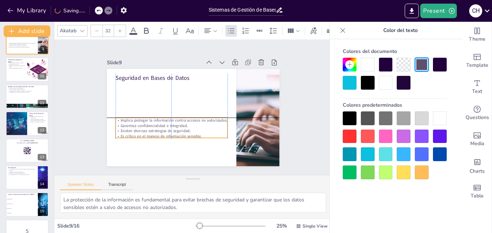
drag, startPoint x: 154, startPoint y: 88, endPoint x: 201, endPoint y: 141, distance: 70.7
click at [153, 124] on p "Garantiza confidencialidad e integridad." at bounding box center [166, 115] width 105 height 51
checkbox input "true"
type input "33.2"
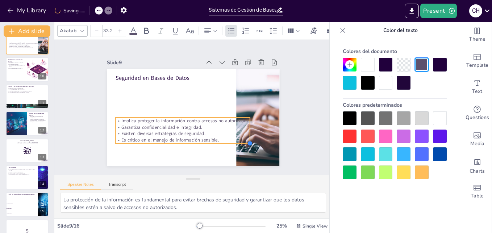
checkbox input "true"
type input "35.5"
drag, startPoint x: 223, startPoint y: 135, endPoint x: 225, endPoint y: 139, distance: 4.7
click at [225, 139] on div "Seguridad en Bases de Datos Implica proteger la información contra accesos no a…" at bounding box center [183, 108] width 115 height 182
checkbox input "true"
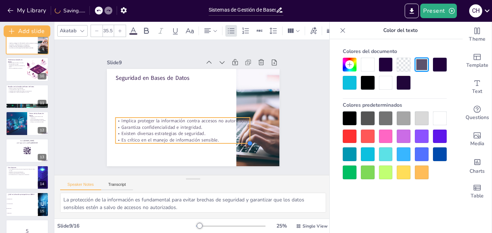
type input "38.3"
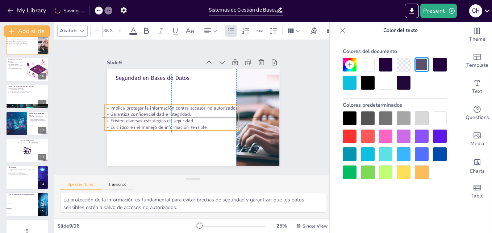
drag, startPoint x: 181, startPoint y: 123, endPoint x: 168, endPoint y: 112, distance: 17.3
click at [168, 112] on p "Garantiza confidencialidad e integridad." at bounding box center [173, 96] width 95 height 104
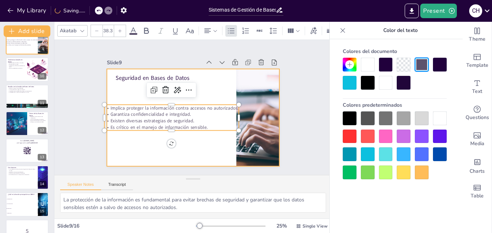
checkbox input "true"
type input "--"
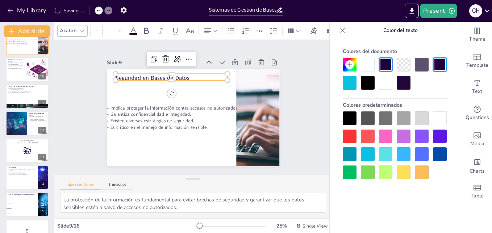
checkbox input "true"
type input "48"
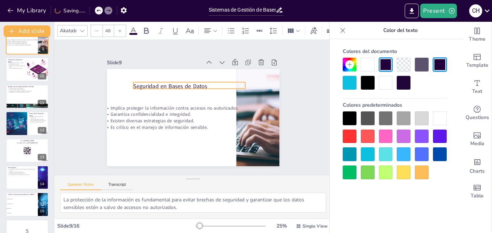
drag, startPoint x: 139, startPoint y: 80, endPoint x: 147, endPoint y: 84, distance: 8.9
click at [147, 96] on p "Seguridad en Bases de Datos" at bounding box center [185, 127] width 101 height 63
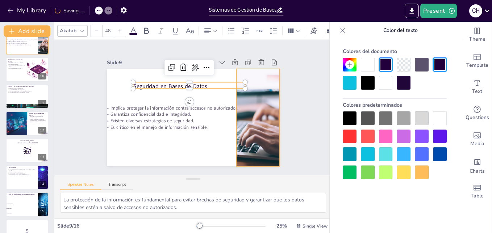
click at [285, 122] on div "Slide 1 Sistemas de Gestión de Bases de Datos: Estructura y Funcionalidad Esta …" at bounding box center [193, 108] width 220 height 242
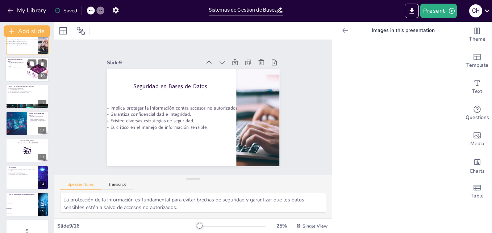
checkbox input "true"
click at [15, 71] on div at bounding box center [27, 69] width 44 height 25
type textarea "El uso de bases de datos en la nube permite a las organizaciones acceder a sus …"
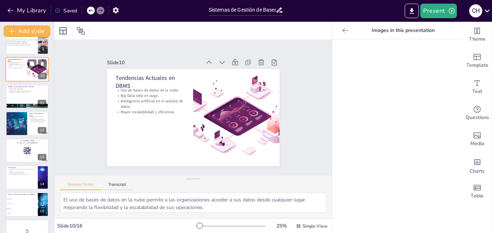
scroll to position [163, 0]
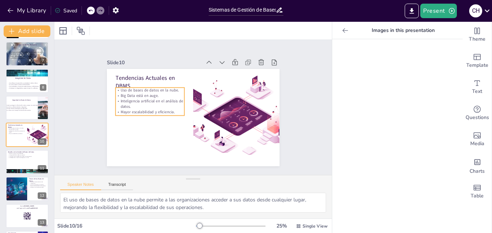
click at [162, 101] on p "Inteligencia artificial en el análisis de datos." at bounding box center [175, 68] width 44 height 65
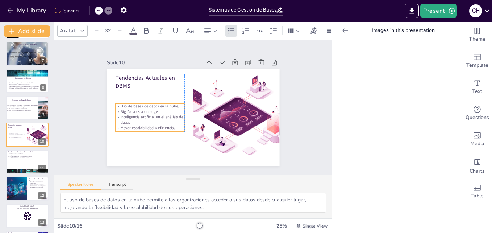
drag, startPoint x: 162, startPoint y: 104, endPoint x: 162, endPoint y: 121, distance: 16.3
click at [162, 104] on p "Inteligencia artificial en el análisis de datos." at bounding box center [169, 70] width 32 height 69
checkbox input "true"
click at [28, 164] on div at bounding box center [27, 161] width 44 height 25
type textarea "La escalabilidad es un desafío significativo a medida que las organizaciones cr…"
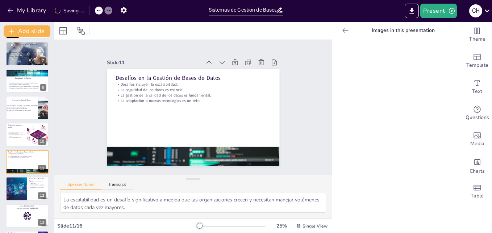
scroll to position [190, 0]
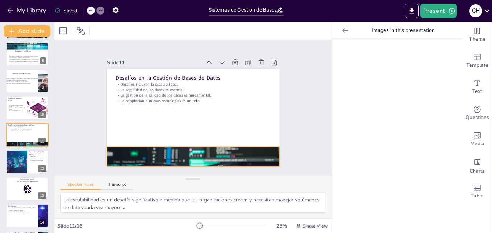
click at [149, 150] on div at bounding box center [144, 113] width 133 height 184
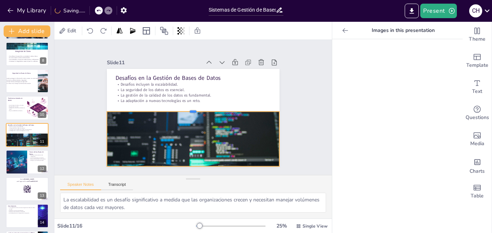
drag, startPoint x: 187, startPoint y: 144, endPoint x: 189, endPoint y: 108, distance: 35.2
click at [189, 108] on div at bounding box center [192, 108] width 153 height 91
checkbox input "true"
click at [20, 163] on div at bounding box center [16, 161] width 33 height 25
type textarea "La inteligencia en los sistemas de bases de datos permitirá un análisis más pro…"
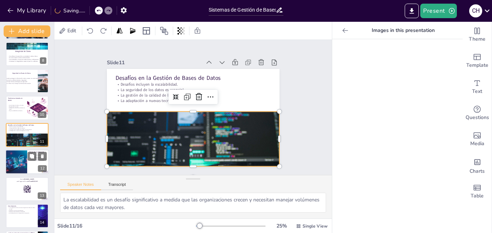
checkbox input "true"
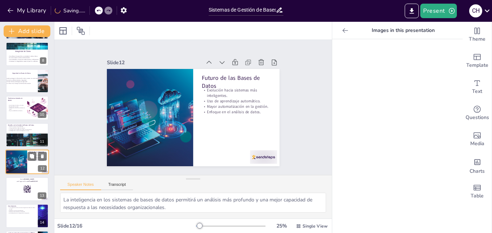
scroll to position [217, 0]
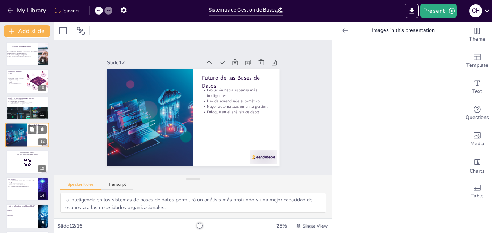
click at [20, 163] on div at bounding box center [27, 162] width 43 height 24
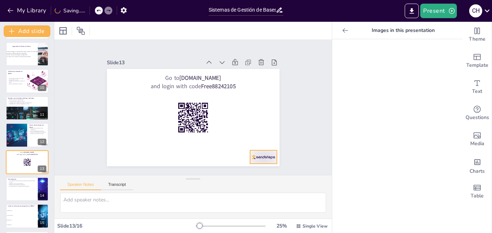
scroll to position [244, 0]
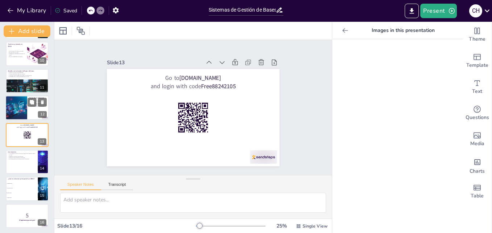
click at [15, 106] on div at bounding box center [16, 107] width 33 height 25
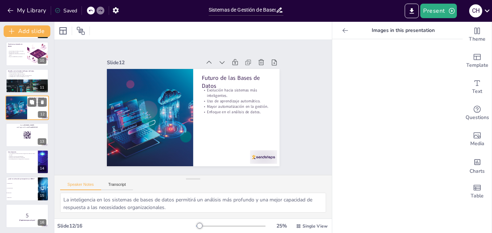
scroll to position [217, 0]
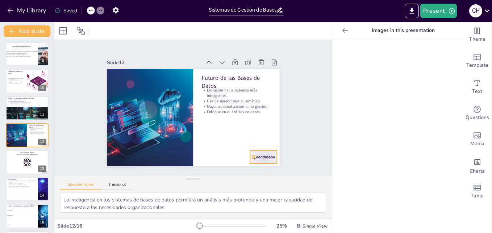
click at [227, 177] on div at bounding box center [212, 191] width 29 height 28
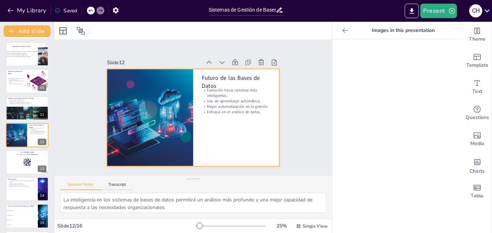
click at [184, 98] on p "Uso de aprendizaje automático." at bounding box center [151, 95] width 65 height 33
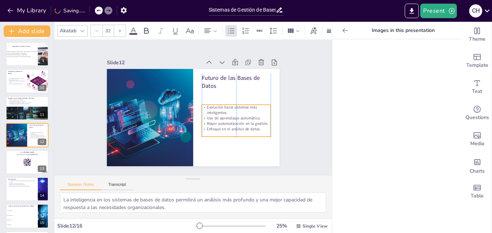
drag, startPoint x: 227, startPoint y: 98, endPoint x: 227, endPoint y: 115, distance: 17.1
click at [227, 115] on p "Uso de aprendizaje automático." at bounding box center [237, 99] width 65 height 33
click at [41, 171] on div "13" at bounding box center [42, 168] width 9 height 7
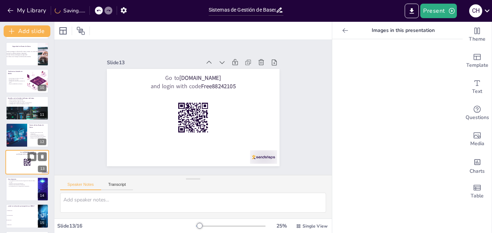
scroll to position [244, 0]
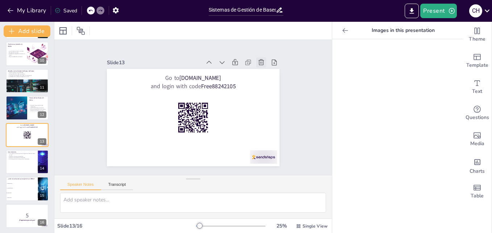
click at [269, 115] on icon at bounding box center [274, 120] width 10 height 10
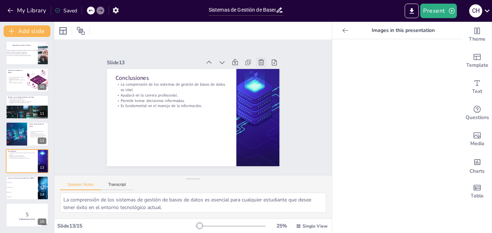
scroll to position [218, 0]
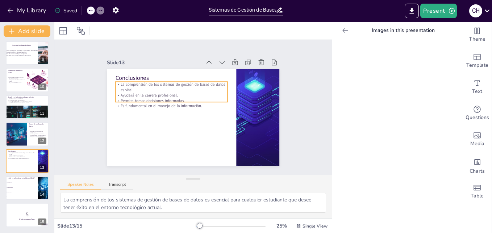
click at [155, 100] on div "Conclusiones La comprensión de los sistemas de gestión de bases de datos es vit…" at bounding box center [199, 115] width 193 height 188
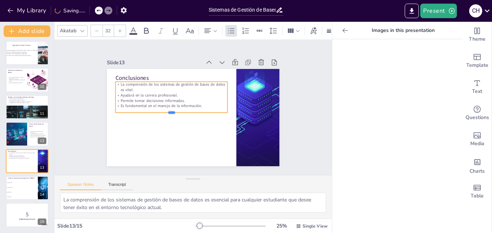
drag, startPoint x: 155, startPoint y: 100, endPoint x: 156, endPoint y: 114, distance: 13.8
click at [164, 114] on div at bounding box center [199, 85] width 71 height 94
click at [222, 112] on div "Conclusiones La comprensión de los sistemas de gestión de bases de datos es vit…" at bounding box center [184, 102] width 170 height 198
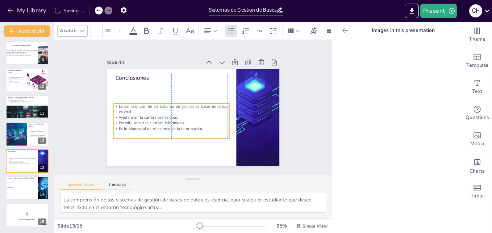
drag, startPoint x: 155, startPoint y: 96, endPoint x: 152, endPoint y: 118, distance: 22.1
click at [160, 111] on p "Permite tomar decisiones informadas." at bounding box center [217, 96] width 115 height 29
click at [247, 110] on div at bounding box center [257, 90] width 198 height 159
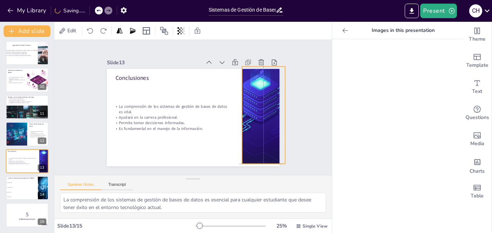
drag, startPoint x: 231, startPoint y: 113, endPoint x: 235, endPoint y: 109, distance: 5.4
click at [235, 109] on div "Conclusiones La comprensión de los sistemas de gestión de bases de datos es vit…" at bounding box center [213, 74] width 150 height 86
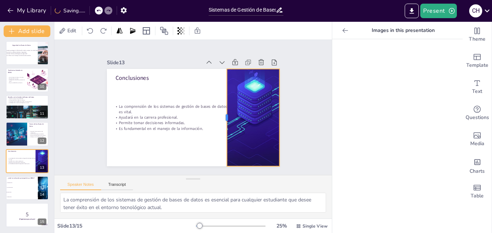
drag, startPoint x: 231, startPoint y: 116, endPoint x: 222, endPoint y: 115, distance: 9.5
click at [222, 115] on div at bounding box center [206, 136] width 76 height 69
drag, startPoint x: 222, startPoint y: 115, endPoint x: 108, endPoint y: 123, distance: 113.8
click at [224, 119] on div at bounding box center [197, 141] width 91 height 45
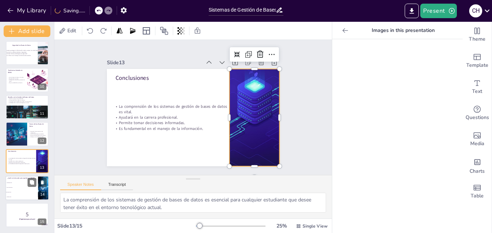
click at [19, 190] on li "Proteger datos" at bounding box center [21, 192] width 33 height 5
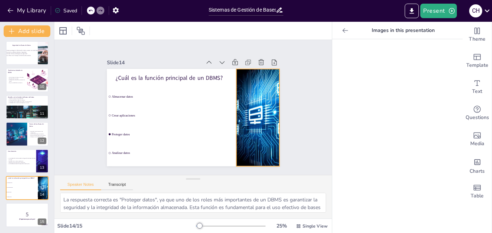
click at [250, 128] on div at bounding box center [210, 43] width 120 height 235
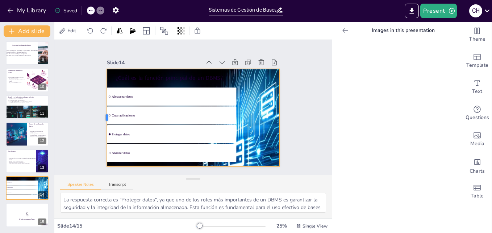
drag, startPoint x: 231, startPoint y: 114, endPoint x: 101, endPoint y: 110, distance: 129.5
click at [240, 111] on div at bounding box center [271, 152] width 62 height 82
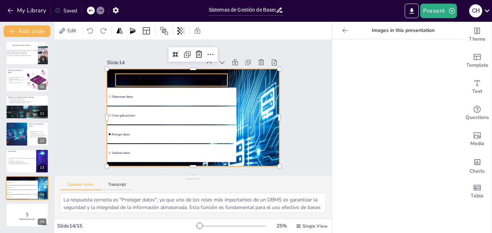
click at [194, 73] on p "¿Cuál es la función principal de un DBMS?" at bounding box center [215, 77] width 42 height 109
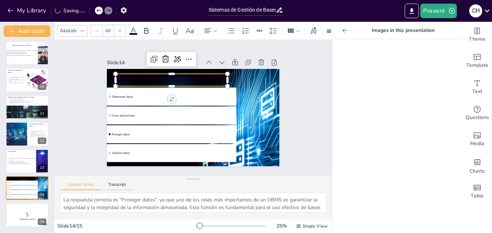
click at [136, 33] on span at bounding box center [133, 34] width 8 height 2
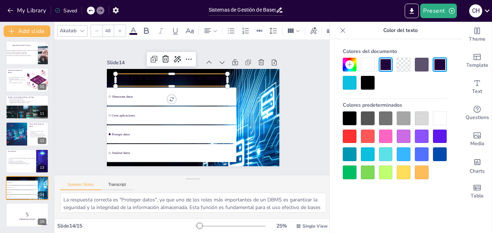
click at [441, 119] on div at bounding box center [440, 118] width 14 height 14
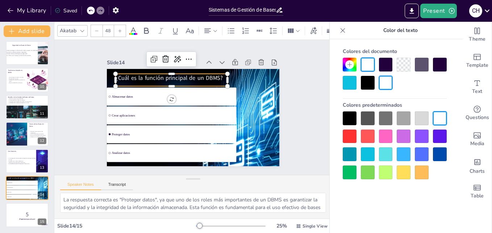
click at [301, 137] on div "Slide 1 Sistemas de Gestión de Bases de Datos: Estructura y Funcionalidad Esta …" at bounding box center [193, 107] width 304 height 272
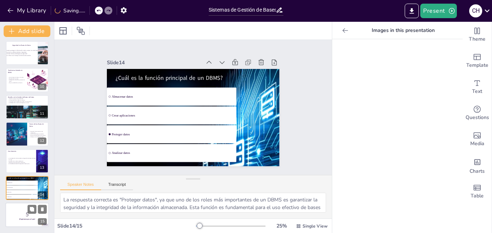
click at [23, 216] on p "5" at bounding box center [27, 214] width 39 height 8
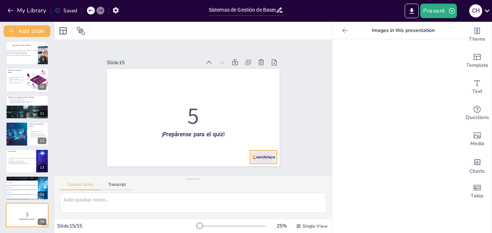
click at [236, 176] on div at bounding box center [221, 189] width 30 height 27
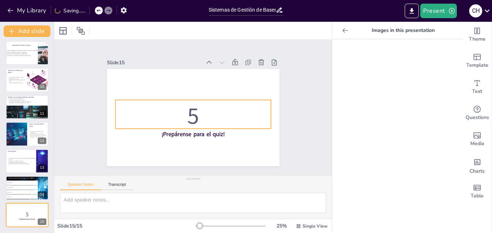
click at [198, 121] on p "5" at bounding box center [185, 110] width 93 height 155
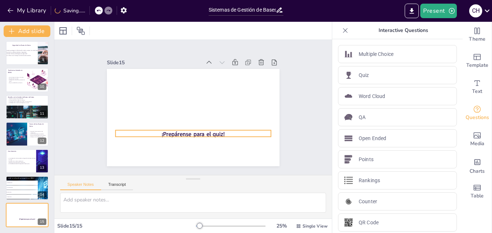
click at [194, 119] on strong "¡Prepárense para el quiz!" at bounding box center [215, 91] width 44 height 56
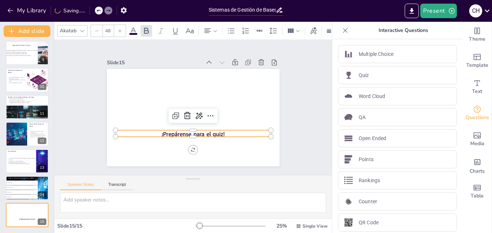
click at [185, 133] on strong "¡Prepárense para el quiz!" at bounding box center [168, 117] width 33 height 61
click at [174, 133] on strong "¡Prepárense para el quiz!" at bounding box center [167, 110] width 15 height 64
drag, startPoint x: 235, startPoint y: 135, endPoint x: 212, endPoint y: 134, distance: 23.2
click at [212, 134] on div "¡Prepárense para el quiz!" at bounding box center [183, 108] width 115 height 182
drag, startPoint x: 222, startPoint y: 132, endPoint x: 157, endPoint y: 137, distance: 65.8
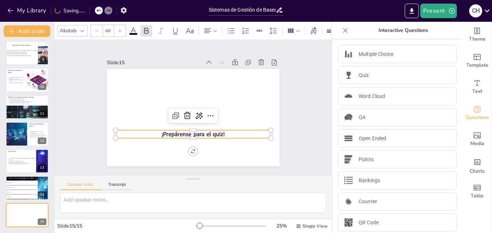
click at [157, 137] on div "¡Prepárense para el quiz!" at bounding box center [190, 98] width 194 height 146
click at [173, 108] on strong "Gracias por" at bounding box center [170, 93] width 21 height 29
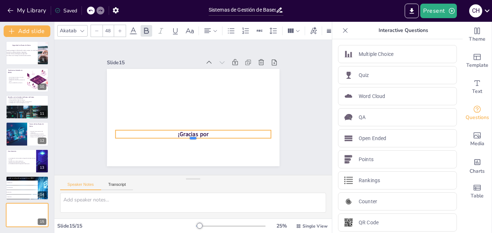
click at [197, 135] on div at bounding box center [162, 121] width 69 height 144
click at [214, 133] on p "¡Gracias por" at bounding box center [220, 105] width 24 height 156
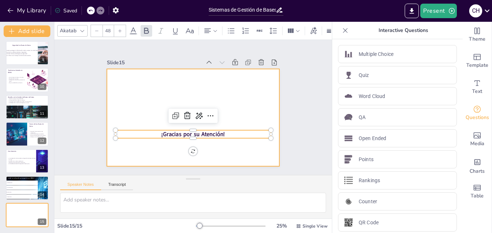
drag, startPoint x: 226, startPoint y: 128, endPoint x: 226, endPoint y: 123, distance: 5.8
click at [226, 123] on div "¡Gracias por su Atención!" at bounding box center [187, 115] width 197 height 180
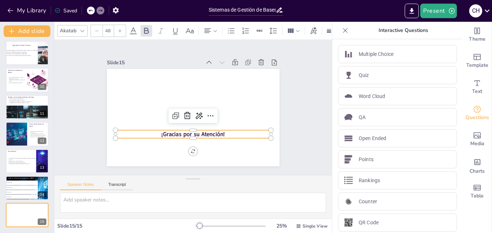
click at [213, 131] on p "¡Gracias por su Atención!" at bounding box center [170, 120] width 85 height 139
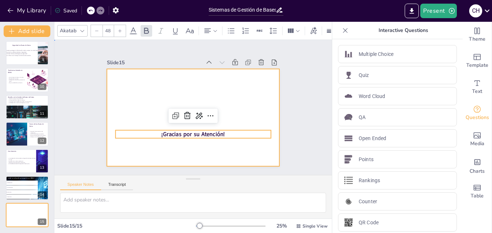
click at [249, 100] on div at bounding box center [187, 115] width 197 height 180
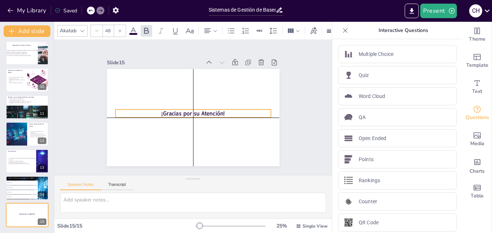
drag, startPoint x: 191, startPoint y: 131, endPoint x: 190, endPoint y: 108, distance: 23.6
click at [190, 108] on strong "¡Gracias por su Atención!" at bounding box center [198, 110] width 39 height 59
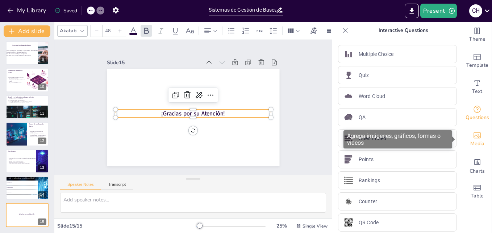
click at [486, 147] on div "Media" at bounding box center [477, 139] width 29 height 26
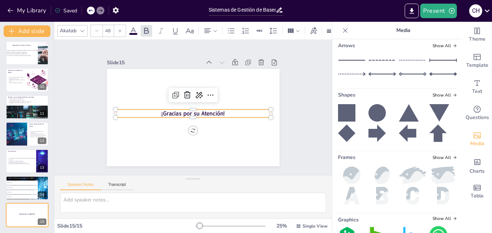
scroll to position [146, 0]
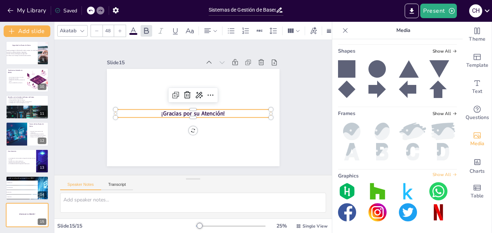
click at [440, 175] on span "Show All" at bounding box center [445, 174] width 24 height 5
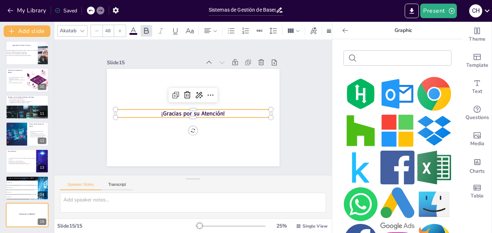
click at [342, 27] on icon at bounding box center [345, 30] width 7 height 7
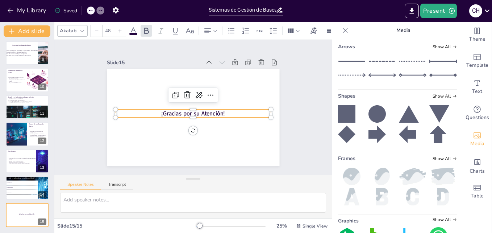
scroll to position [104, 0]
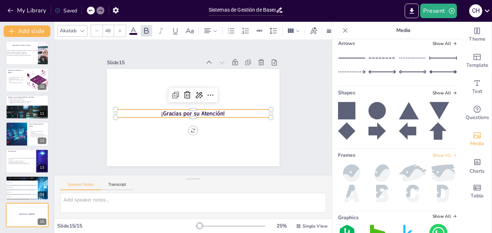
click at [438, 157] on span "Show All" at bounding box center [445, 155] width 24 height 5
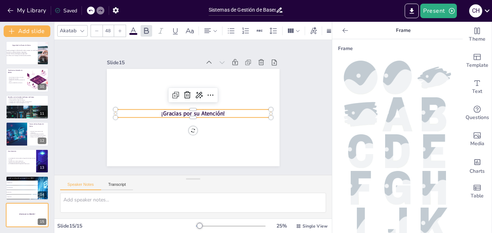
click at [340, 34] on div at bounding box center [346, 31] width 12 height 12
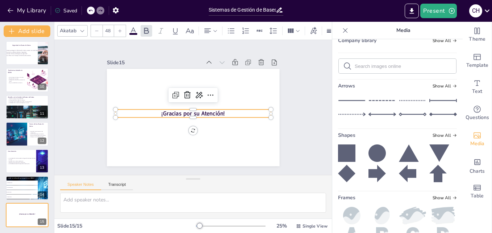
scroll to position [62, 0]
click at [434, 132] on span "Show All" at bounding box center [445, 134] width 24 height 5
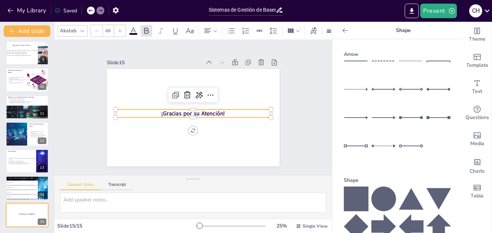
scroll to position [92, 0]
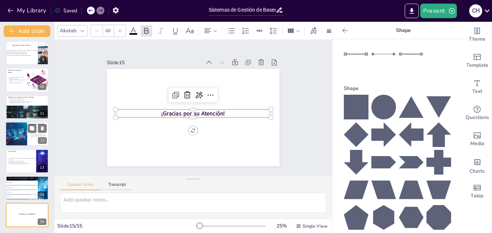
click at [24, 127] on div at bounding box center [16, 133] width 33 height 25
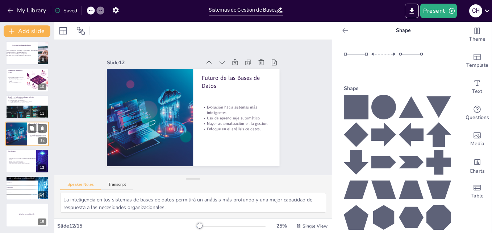
scroll to position [217, 0]
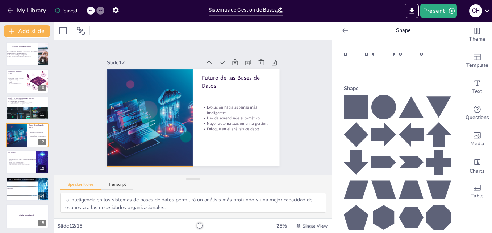
click at [149, 140] on div at bounding box center [152, 90] width 162 height 155
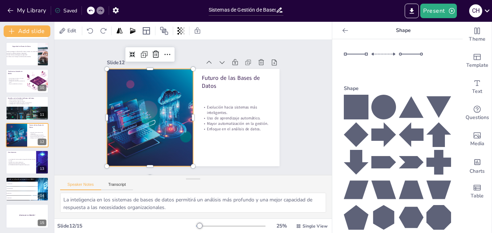
click at [22, 203] on div "Sistemas de Gestión de Bases de Datos: Estructura y Funcionalidad Esta presenta…" at bounding box center [27, 27] width 54 height 402
click at [24, 214] on strong "¡Gracias por su Atención!" at bounding box center [27, 215] width 16 height 2
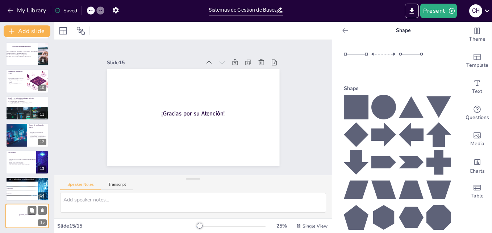
scroll to position [218, 0]
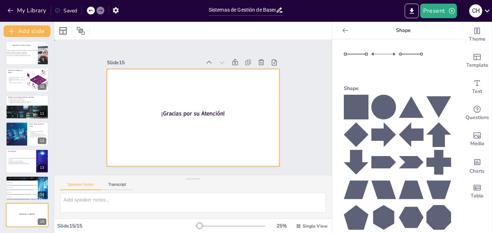
click at [140, 100] on div at bounding box center [184, 112] width 170 height 198
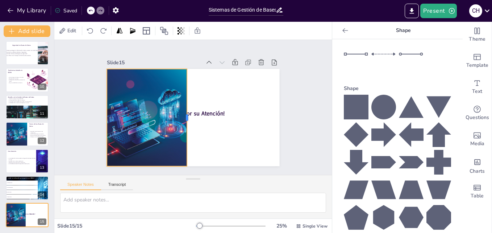
drag, startPoint x: 189, startPoint y: 115, endPoint x: 181, endPoint y: 103, distance: 13.4
click at [181, 103] on div at bounding box center [199, 116] width 82 height 62
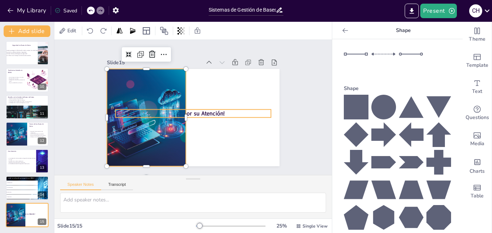
click at [203, 111] on strong "¡Gracias por su Atención!" at bounding box center [198, 111] width 44 height 56
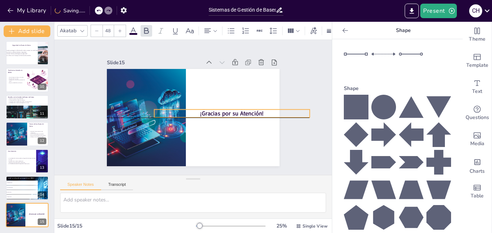
drag, startPoint x: 203, startPoint y: 111, endPoint x: 242, endPoint y: 110, distance: 38.8
click at [242, 113] on strong "¡Gracias por su Atención!" at bounding box center [221, 135] width 56 height 44
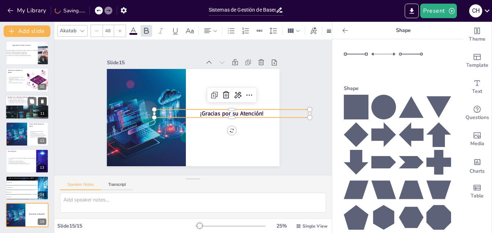
scroll to position [0, 0]
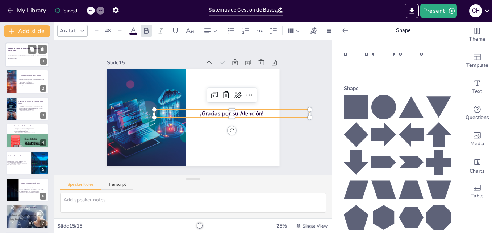
click at [20, 55] on p "Esta presentación aborda la importancia de los sistemas de gestión de bases de …" at bounding box center [27, 56] width 39 height 4
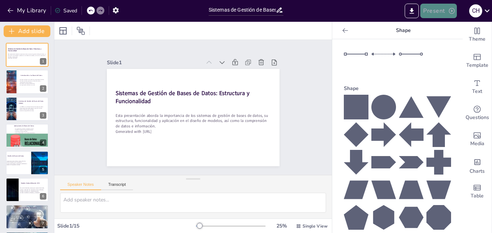
click at [446, 8] on button "Present" at bounding box center [439, 11] width 36 height 15
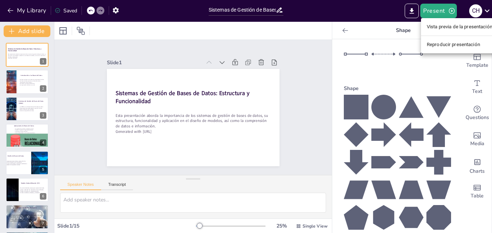
click at [22, 33] on div at bounding box center [246, 116] width 492 height 233
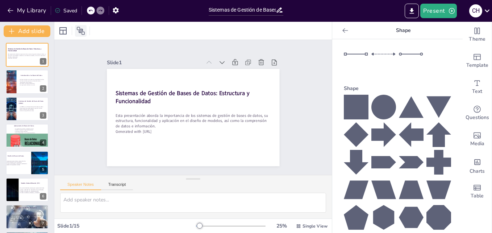
click at [84, 32] on icon at bounding box center [81, 31] width 8 height 8
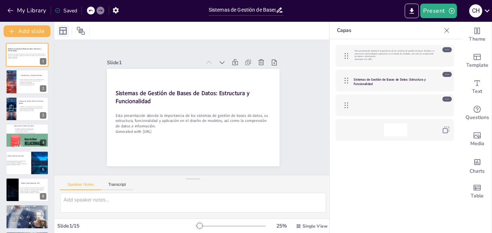
click at [67, 29] on icon at bounding box center [62, 30] width 7 height 7
click at [450, 12] on icon "button" at bounding box center [452, 10] width 7 height 7
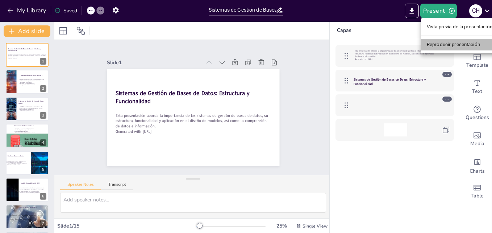
click at [453, 47] on li "Reproducir presentación" at bounding box center [459, 45] width 77 height 12
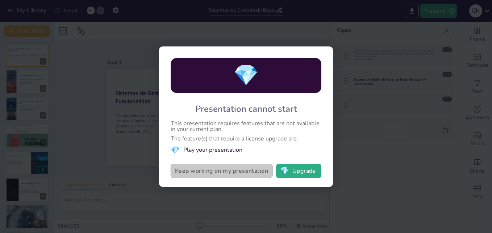
click at [242, 170] on button "Keep working on my presentation" at bounding box center [222, 171] width 102 height 15
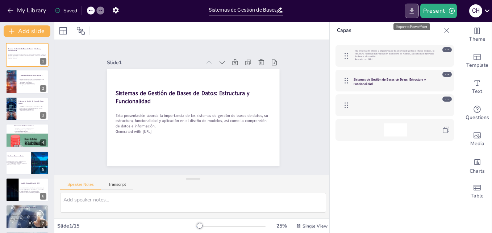
click at [415, 17] on button "Export to PowerPoint" at bounding box center [412, 11] width 14 height 15
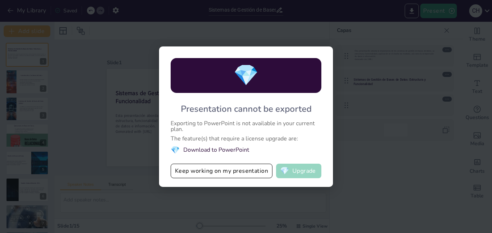
click at [297, 170] on button "💎 Upgrade" at bounding box center [298, 171] width 45 height 15
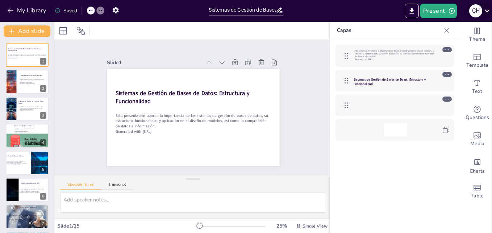
click at [490, 12] on icon at bounding box center [488, 11] width 10 height 10
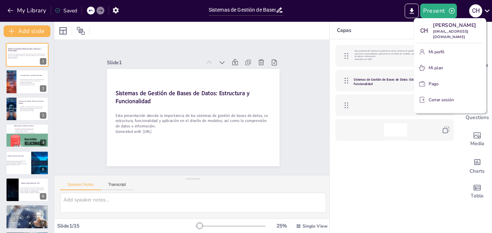
click at [298, 92] on div at bounding box center [246, 116] width 492 height 233
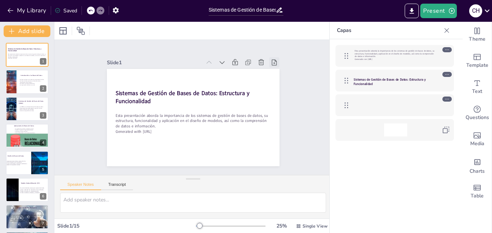
click at [278, 76] on icon at bounding box center [282, 80] width 9 height 9
click at [126, 10] on icon "button" at bounding box center [124, 10] width 6 height 6
click at [117, 10] on icon "button" at bounding box center [116, 10] width 6 height 6
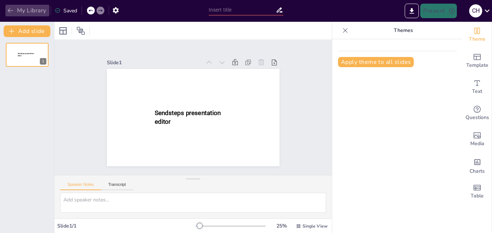
click at [18, 8] on button "My Library" at bounding box center [27, 11] width 44 height 12
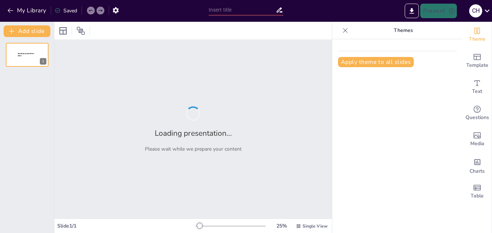
type input "Sistemas de Gestión de Bases de Datos: Estructura y Funcionalidad"
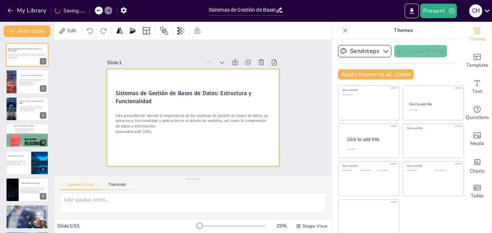
drag, startPoint x: 106, startPoint y: 81, endPoint x: 107, endPoint y: 84, distance: 4.4
click at [132, 78] on div "Sistemas de Gestión de Bases de Datos: Estructura y Funcionalidad Esta presenta…" at bounding box center [197, 69] width 172 height 18
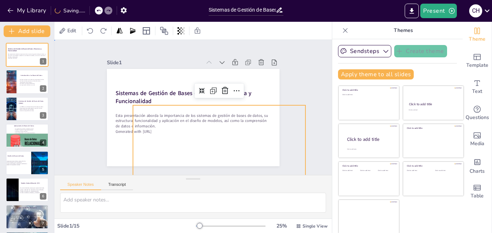
click at [107, 84] on div at bounding box center [189, 116] width 197 height 159
click at [107, 84] on div at bounding box center [190, 117] width 189 height 131
click at [115, 79] on div at bounding box center [190, 117] width 189 height 131
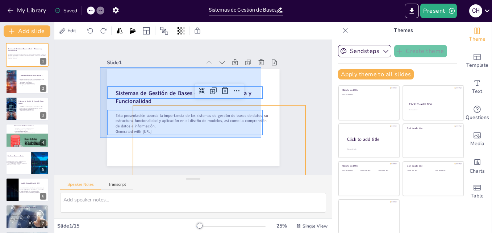
drag, startPoint x: 100, startPoint y: 67, endPoint x: 261, endPoint y: 138, distance: 176.2
click at [261, 138] on div at bounding box center [190, 117] width 189 height 131
checkbox input "true"
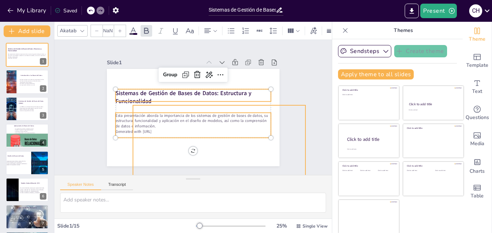
type input "--"
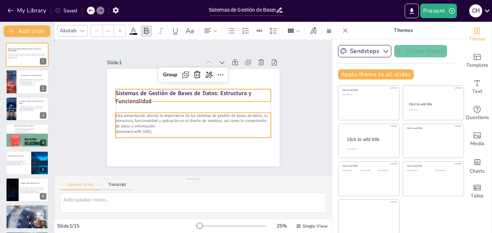
click at [291, 77] on div "Slide 1 Sistemas de Gestión de Bases de Datos: Estructura y Funcionalidad Esta …" at bounding box center [193, 107] width 224 height 139
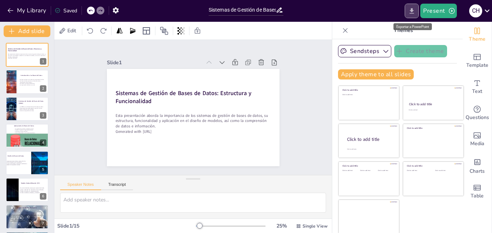
click at [411, 10] on icon "Export to PowerPoint" at bounding box center [412, 10] width 4 height 5
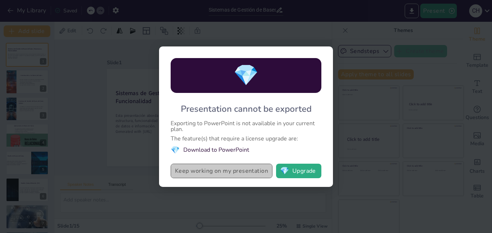
click at [249, 171] on button "Keep working on my presentation" at bounding box center [222, 171] width 102 height 15
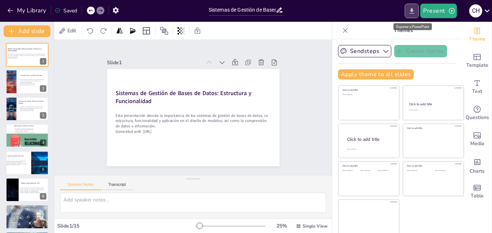
click at [411, 12] on icon "Export to PowerPoint" at bounding box center [412, 11] width 8 height 8
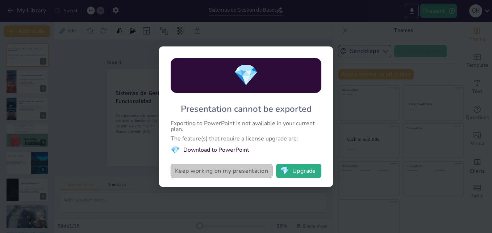
click at [227, 171] on button "Keep working on my presentation" at bounding box center [222, 171] width 102 height 15
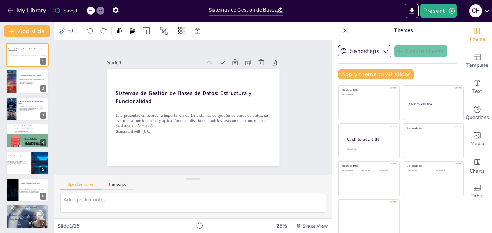
click at [69, 85] on div "Slide 1 Sistemas de Gestión de Bases de Datos: Estructura y Funcionalidad Esta …" at bounding box center [193, 107] width 290 height 163
click at [120, 89] on strong "Sistemas de Gestión de Bases de Datos: Estructura y Funcionalidad" at bounding box center [187, 91] width 135 height 50
checkbox input "true"
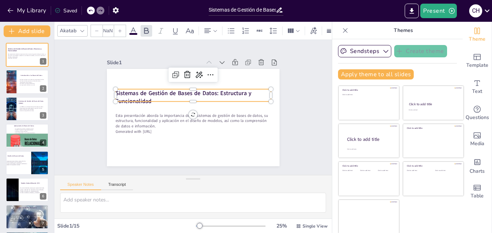
type input "48"
click at [133, 91] on strong "Sistemas de Gestión de Bases de Datos: Estructura y Funcionalidad" at bounding box center [187, 91] width 135 height 50
click at [118, 90] on strong "Sistemas de Gestión de Bases de Datos: Estructura y Funcionalidad" at bounding box center [186, 91] width 136 height 36
drag, startPoint x: 112, startPoint y: 90, endPoint x: 125, endPoint y: 92, distance: 12.9
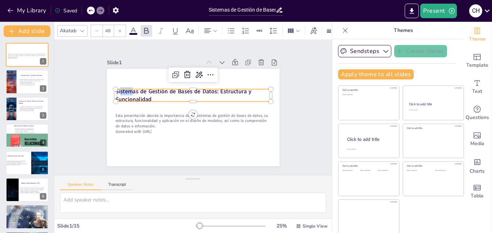
click at [125, 92] on strong "Sistemas de Gestión de Bases de Datos: Estructura y Funcionalidad" at bounding box center [186, 89] width 136 height 36
click at [117, 77] on div at bounding box center [120, 73] width 7 height 7
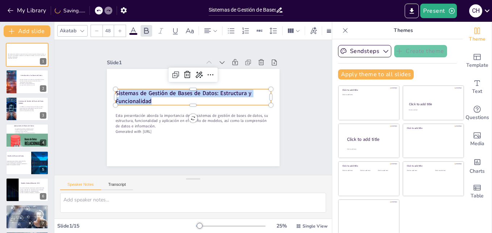
drag, startPoint x: 110, startPoint y: 90, endPoint x: 145, endPoint y: 98, distance: 36.6
click at [145, 98] on p "Sistemas de Gestión de Bases de Datos: Estructura y Funcionalidad" at bounding box center [197, 98] width 149 height 78
copy strong "istemas de Gestión de Bases de Datos: Estructura y Funcionalidad"
click at [305, 87] on div "Slide 1 Esta presentación aborda la importancia de los sistemas de gestión de b…" at bounding box center [193, 107] width 304 height 272
checkbox input "true"
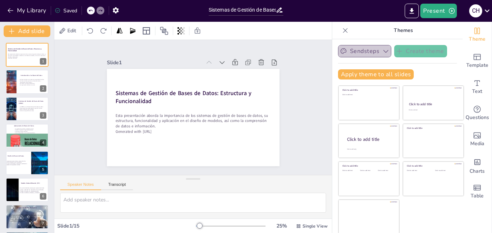
click at [343, 52] on button "Sendsteps" at bounding box center [364, 51] width 53 height 12
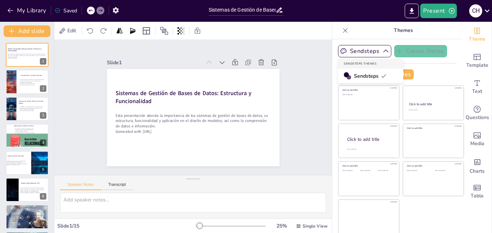
click at [354, 76] on span "Sendsteps" at bounding box center [370, 76] width 33 height 7
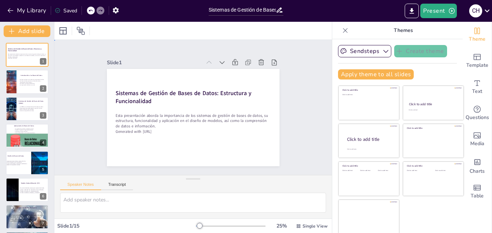
click at [86, 51] on div "Slide 1 Sistemas de Gestión de Bases de Datos: Estructura y Funcionalidad Esta …" at bounding box center [193, 107] width 224 height 139
click at [182, 31] on icon at bounding box center [181, 30] width 7 height 7
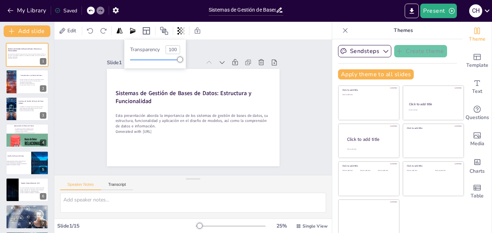
click at [200, 50] on div "Slide 1 Sistemas de Gestión de Bases de Datos: Estructura y Funcionalidad Esta …" at bounding box center [192, 107] width 193 height 151
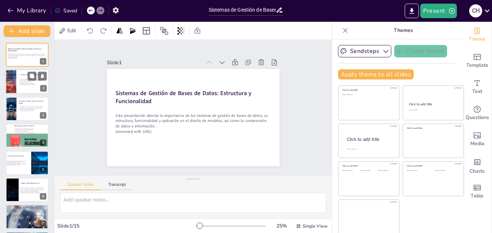
checkbox input "true"
click at [25, 79] on p "Las bases de datos son colecciones organizadas de datos." at bounding box center [32, 79] width 28 height 1
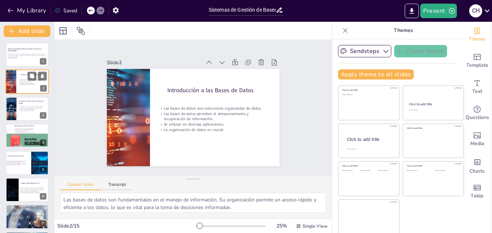
type textarea "Las bases de datos son fundamentales en el manejo de información. Su organizaci…"
click at [292, 144] on div "Slide 1 Sistemas de Gestión de Bases de Datos: Estructura y Funcionalidad Esta …" at bounding box center [193, 107] width 243 height 194
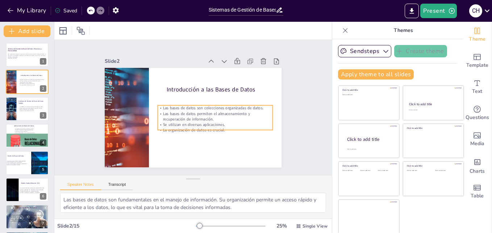
click at [183, 117] on p "Las bases de datos permiten el almacenamiento y recuperación de información." at bounding box center [211, 123] width 113 height 46
checkbox input "true"
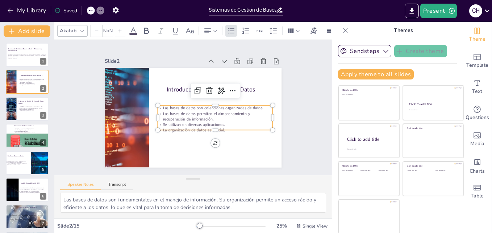
type input "32"
click at [136, 28] on icon at bounding box center [133, 30] width 9 height 9
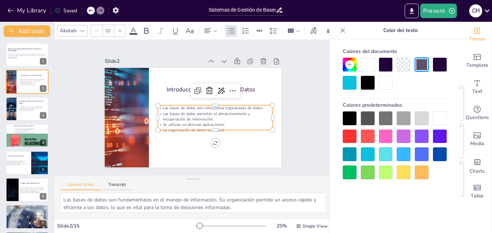
click at [348, 116] on div at bounding box center [350, 118] width 14 height 14
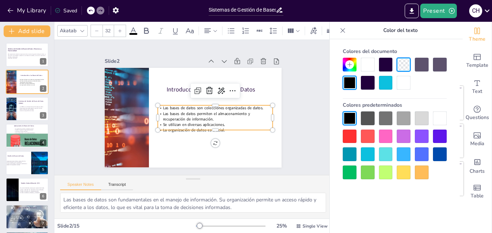
click at [305, 120] on div "Slide 1 Sistemas de Gestión de Bases de Datos: Estructura y Funcionalidad Esta …" at bounding box center [193, 107] width 290 height 163
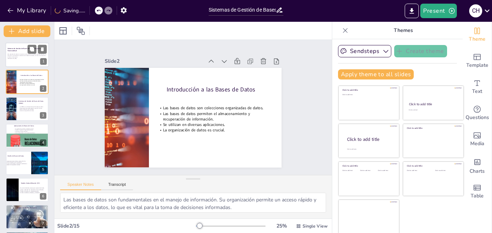
checkbox input "true"
click at [32, 59] on div "Esta presentación aborda la importancia de los sistemas de gestión de bases de …" at bounding box center [27, 57] width 39 height 6
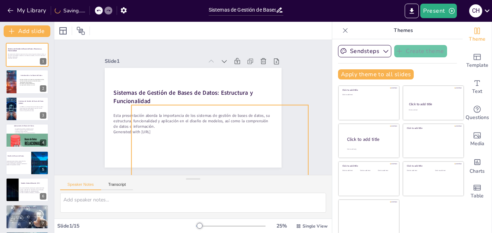
click at [145, 123] on p "Esta presentación aborda la importancia de los sistemas de gestión de bases de …" at bounding box center [189, 120] width 157 height 65
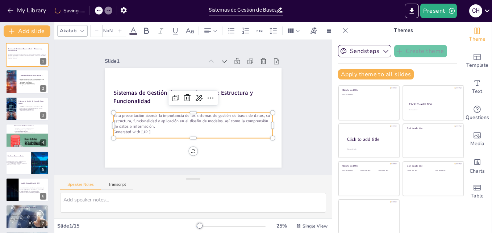
checkbox input "true"
type input "32"
click at [134, 29] on icon at bounding box center [133, 30] width 9 height 9
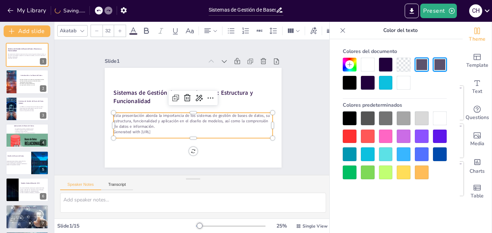
click at [351, 90] on div "Colores del documento Colores predeterminados" at bounding box center [395, 112] width 119 height 134
click at [351, 86] on div at bounding box center [350, 83] width 14 height 14
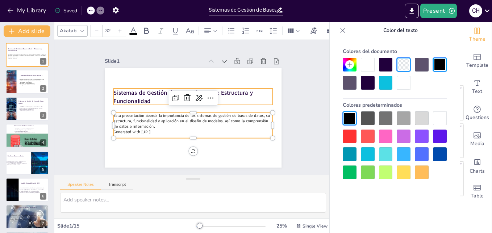
click at [230, 94] on p "Sistemas de Gestión de Bases de Datos: Estructura y Funcionalidad" at bounding box center [198, 98] width 146 height 94
checkbox input "true"
type input "48"
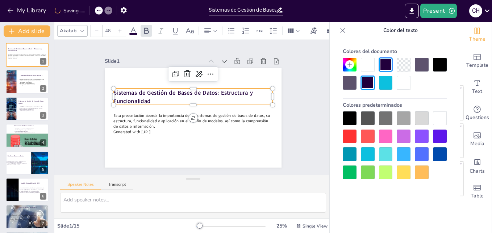
click at [298, 99] on div "Slide 1 Sistemas de Gestión de Bases de Datos: Estructura y Funcionalidad Esta …" at bounding box center [193, 107] width 304 height 272
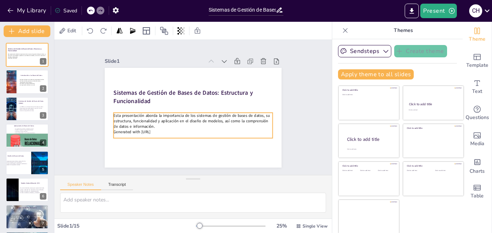
click at [172, 121] on p "Esta presentación aborda la importancia de los sistemas de gestión de bases de …" at bounding box center [190, 120] width 159 height 49
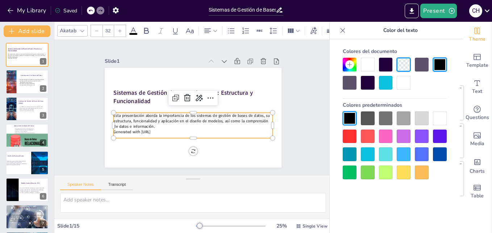
click at [120, 29] on icon at bounding box center [120, 31] width 4 height 4
checkbox input "true"
type input "33"
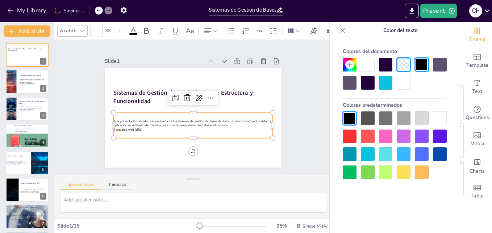
click at [120, 29] on icon at bounding box center [120, 31] width 4 height 4
checkbox input "true"
type input "34"
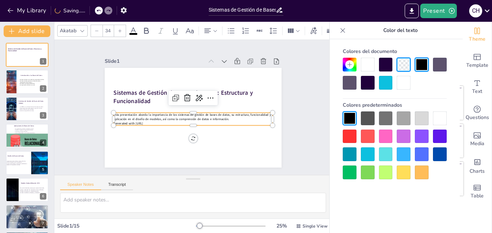
click at [98, 30] on icon at bounding box center [96, 30] width 3 height 0
checkbox input "true"
type input "33"
click at [98, 30] on icon at bounding box center [96, 30] width 3 height 0
checkbox input "true"
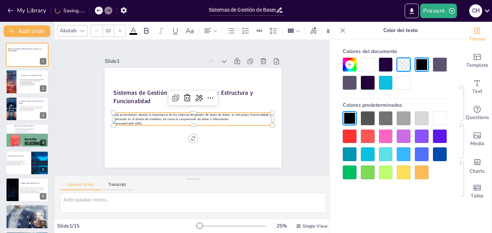
type input "32"
click at [145, 26] on icon at bounding box center [146, 30] width 9 height 9
click at [109, 30] on input "32" at bounding box center [108, 31] width 10 height 12
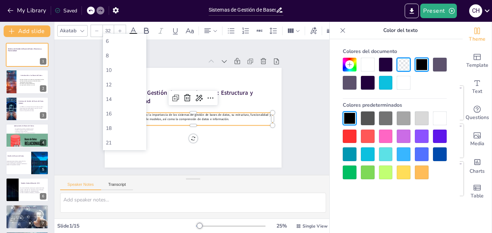
click at [109, 30] on input "32" at bounding box center [108, 31] width 10 height 12
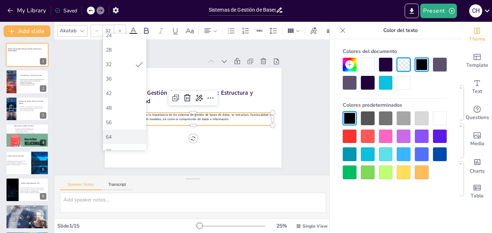
click at [119, 133] on div "64" at bounding box center [125, 136] width 38 height 7
checkbox input "true"
type input "64"
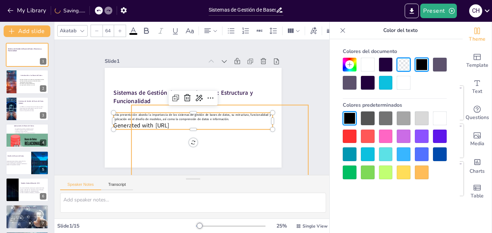
checkbox input "true"
type input "32"
checkbox input "true"
type input "33"
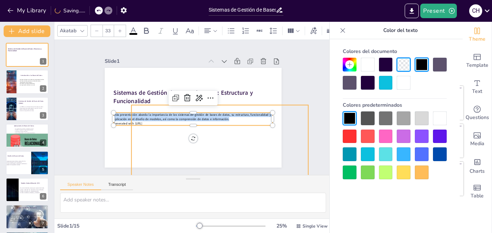
checkbox input "true"
type input "34"
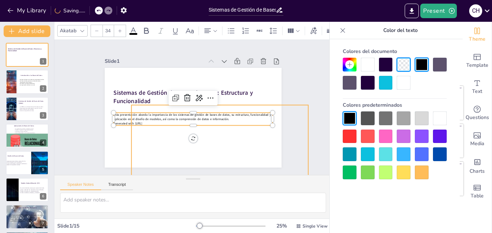
checkbox input "true"
type input "33"
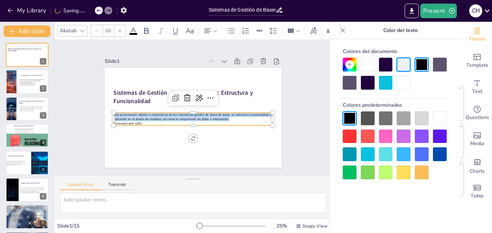
click at [307, 78] on div "Slide 1 Sistemas de Gestión de Bases de Datos: Estructura y Funcionalidad Esta …" at bounding box center [193, 107] width 309 height 236
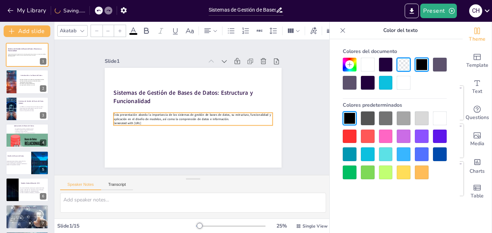
click at [166, 112] on span "Esta presentación aborda la importancia de los sistemas de gestión de bases de …" at bounding box center [187, 113] width 141 height 82
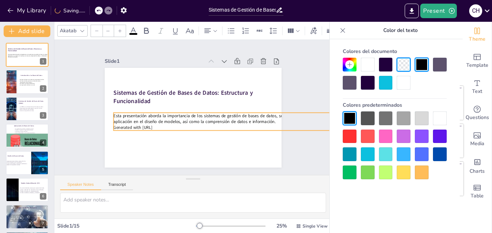
drag, startPoint x: 266, startPoint y: 124, endPoint x: 240, endPoint y: 128, distance: 26.1
click at [240, 128] on div "Sistemas de Gestión de Bases de Datos: Estructura y Funcionalidad Esta presenta…" at bounding box center [193, 118] width 177 height 100
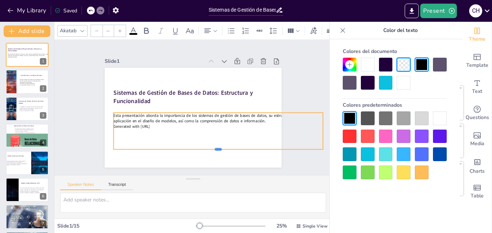
drag, startPoint x: 211, startPoint y: 127, endPoint x: 199, endPoint y: 147, distance: 23.3
click at [199, 147] on div at bounding box center [203, 158] width 201 height 70
click at [281, 83] on div "Slide 1 Sistemas de Gestión de Bases de Datos: Estructura y Funcionalidad Esta …" at bounding box center [194, 107] width 248 height 198
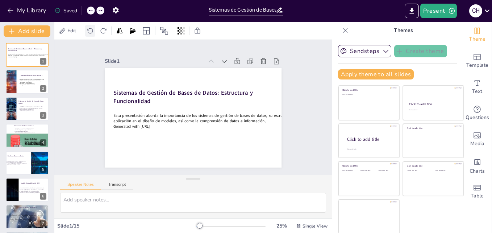
click at [89, 31] on icon at bounding box center [90, 30] width 7 height 7
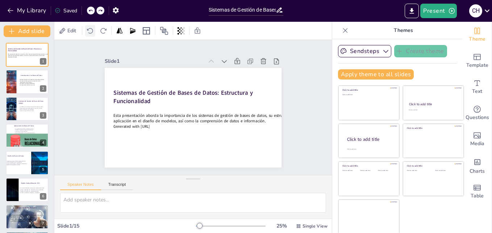
click at [89, 31] on icon at bounding box center [90, 30] width 7 height 7
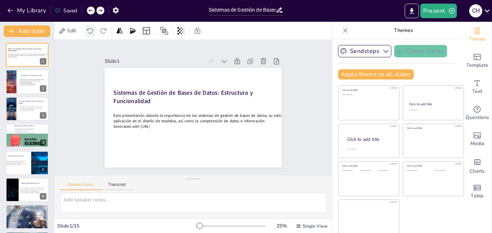
click at [89, 31] on icon at bounding box center [90, 30] width 7 height 7
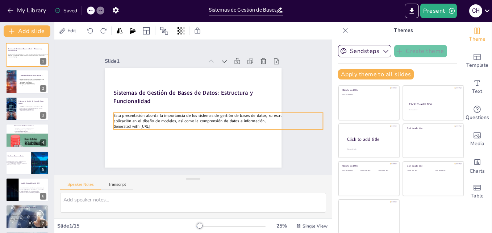
click at [154, 125] on p "Generated with [URL]" at bounding box center [209, 135] width 194 height 90
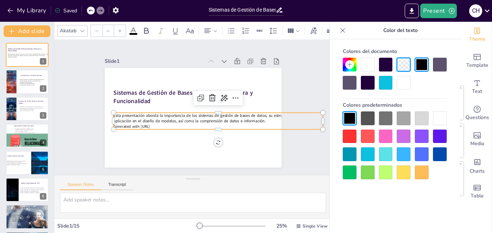
click at [158, 124] on p "Generated with [URL]" at bounding box center [214, 131] width 206 height 49
click at [148, 120] on span "Generated with [URL]" at bounding box center [129, 113] width 37 height 13
click at [143, 115] on span "Generated with [URL]" at bounding box center [129, 106] width 36 height 16
click at [143, 119] on span "Generated with [URL]" at bounding box center [129, 113] width 37 height 13
checkbox input "true"
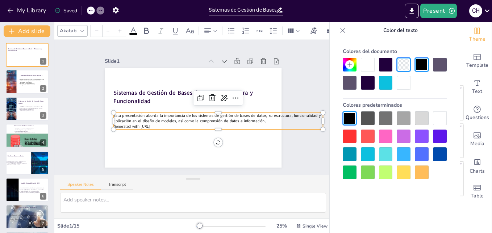
type input "42.1"
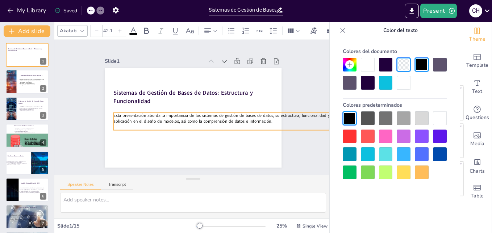
checkbox input "true"
type input "43.9"
checkbox input "true"
type input "49.5"
checkbox input "true"
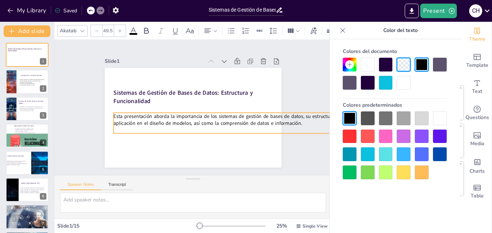
type input "52.2"
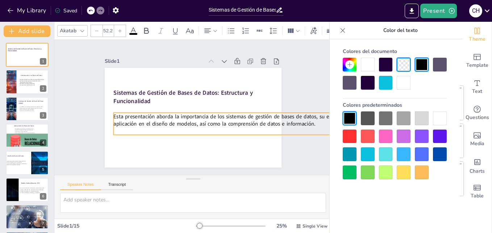
checkbox input "true"
type input "55.9"
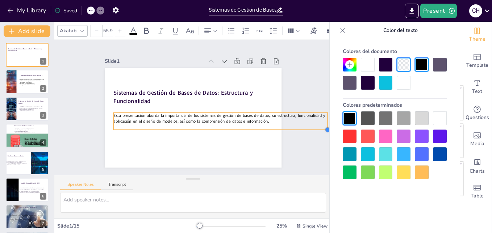
checkbox input "true"
type input "52.2"
checkbox input "true"
type input "43"
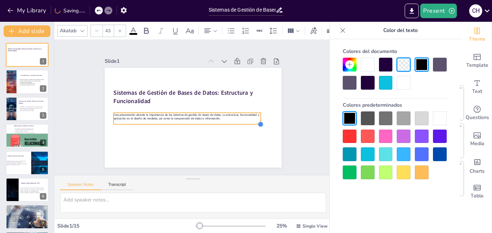
checkbox input "true"
type input "30.6"
checkbox input "true"
type input "29.5"
checkbox input "true"
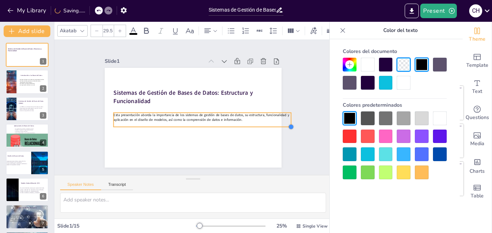
type input "35.7"
checkbox input "true"
type input "38.4"
checkbox input "true"
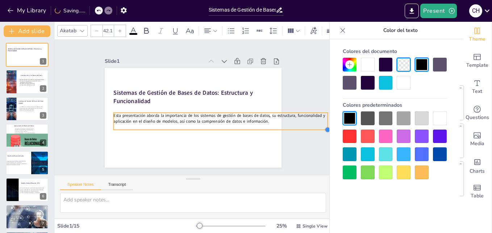
type input "43"
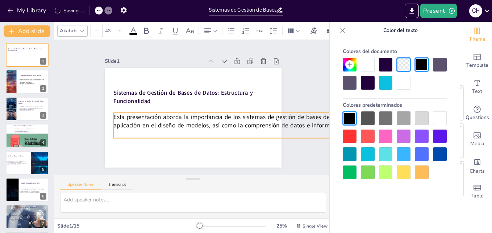
checkbox input "true"
type input "46.7"
checkbox input "true"
type input "64.2"
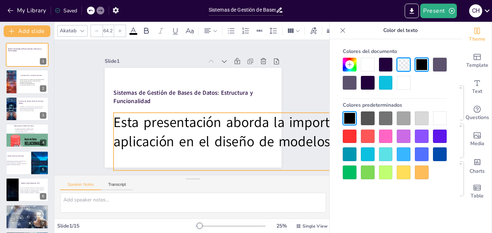
checkbox input "true"
type input "107.3"
checkbox input "true"
type input "145.9"
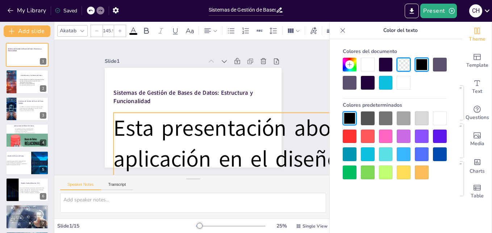
checkbox input "true"
type input "201"
checkbox input "true"
type input "234.1"
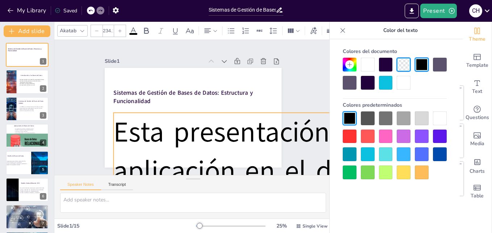
checkbox input "true"
type input "263.5"
checkbox input "true"
type input "292.9"
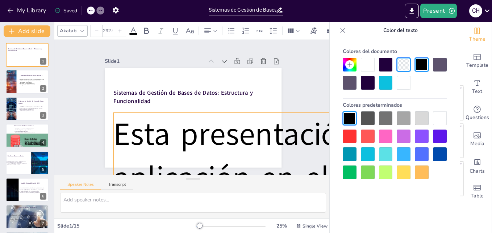
checkbox input "true"
type input "323.2"
checkbox input "true"
type input "327.8"
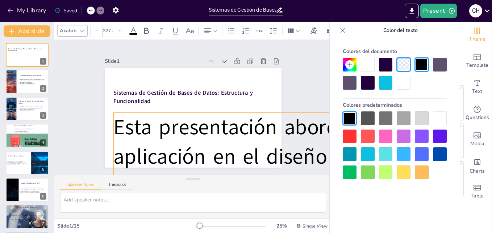
checkbox input "true"
type input "271.8"
checkbox input "true"
type input "221.2"
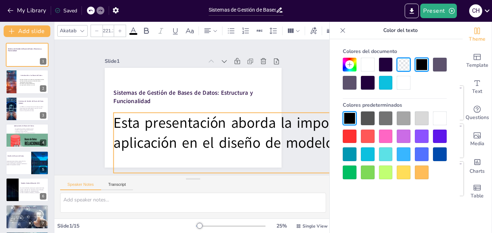
checkbox input "true"
type input "181.7"
checkbox input "true"
type input "152.3"
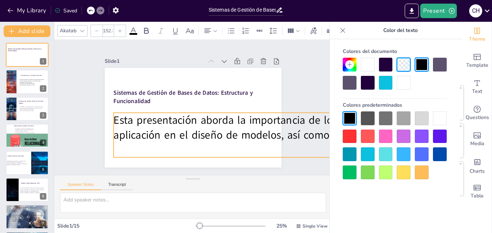
checkbox input "true"
type input "126.6"
checkbox input "true"
type input "112.8"
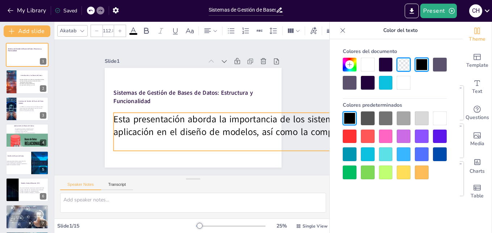
checkbox input "true"
type input "106.4"
checkbox input "true"
type input "96.3"
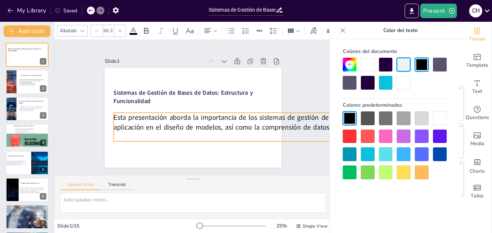
checkbox input "true"
type input "83.4"
checkbox input "true"
type input "72.4"
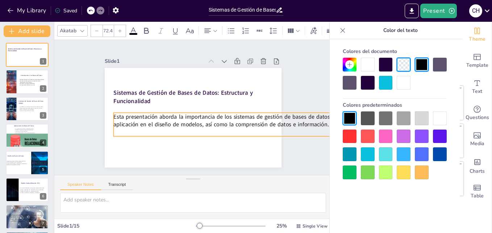
checkbox input "true"
type input "59.6"
checkbox input "true"
type input "57.7"
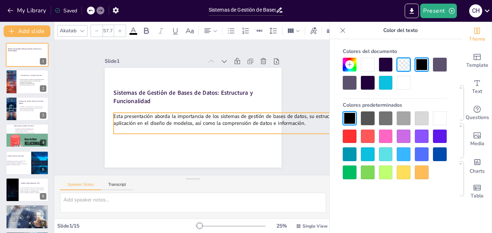
checkbox input "true"
type input "53.1"
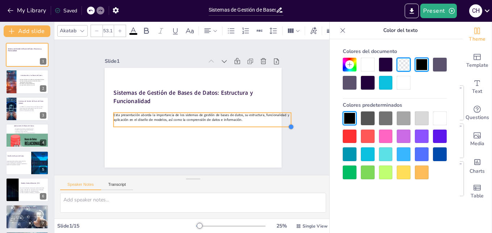
checkbox input "true"
type input "35.7"
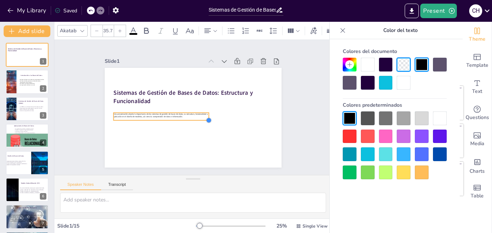
checkbox input "true"
type input "19.1"
checkbox input "true"
type input "21"
drag, startPoint x: 314, startPoint y: 128, endPoint x: 185, endPoint y: 119, distance: 129.4
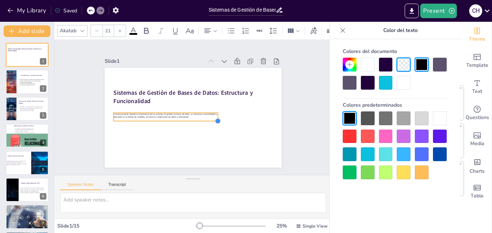
click at [185, 119] on div "Sistemas de Gestión de Bases de Datos: Estructura y Funcionalidad Esta presenta…" at bounding box center [190, 116] width 199 height 149
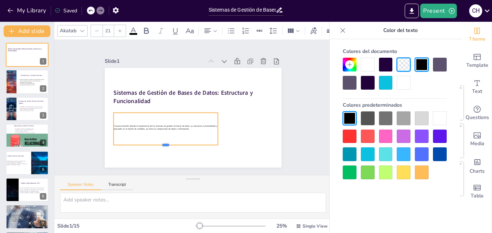
drag, startPoint x: 157, startPoint y: 118, endPoint x: 126, endPoint y: 71, distance: 56.2
click at [160, 143] on div at bounding box center [154, 137] width 101 height 38
click at [112, 26] on input "21" at bounding box center [108, 31] width 10 height 12
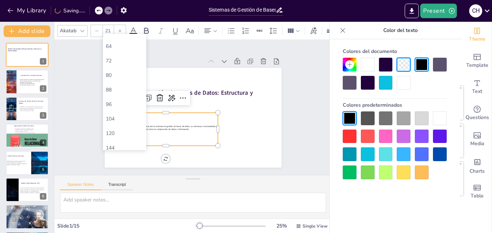
scroll to position [217, 0]
click at [115, 99] on div "96" at bounding box center [125, 99] width 38 height 7
checkbox input "true"
type input "96"
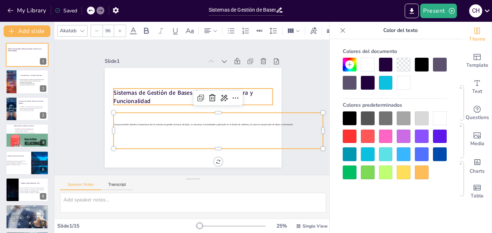
checkbox input "true"
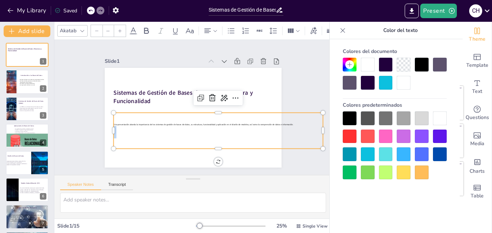
type input "21.6"
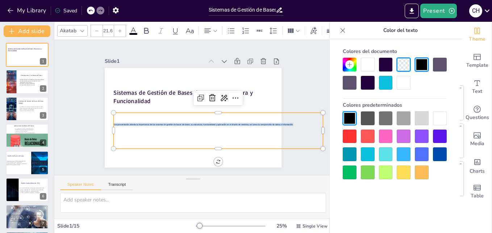
drag, startPoint x: 285, startPoint y: 122, endPoint x: 103, endPoint y: 120, distance: 181.3
click at [103, 120] on div "Sistemas de Gestión de Bases de Datos: Estructura y Funcionalidad Esta presenta…" at bounding box center [190, 116] width 199 height 149
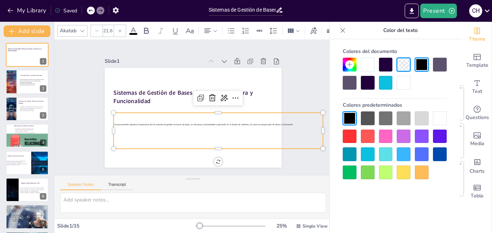
click at [107, 29] on input "21.6" at bounding box center [108, 31] width 10 height 12
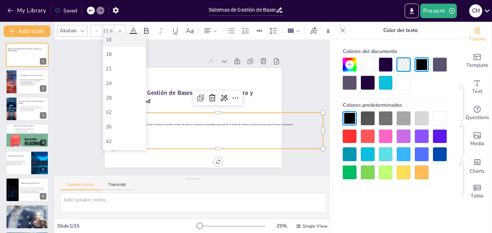
scroll to position [144, 0]
click at [127, 113] on div "64" at bounding box center [125, 114] width 38 height 7
checkbox input "true"
type input "64"
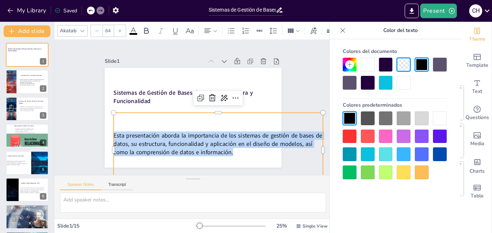
scroll to position [33, 0]
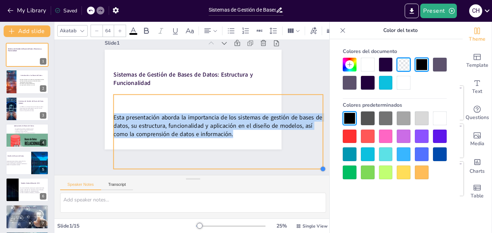
checkbox input "true"
type input "124.2"
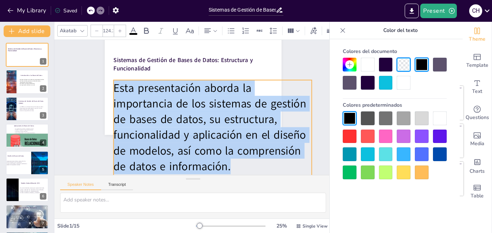
scroll to position [21, 0]
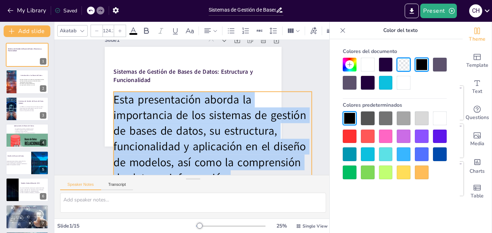
checkbox input "true"
type input "121.6"
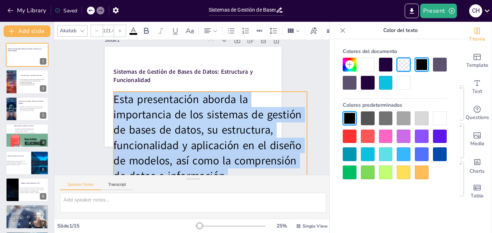
checkbox input "true"
type input "120"
checkbox input "true"
type input "118.7"
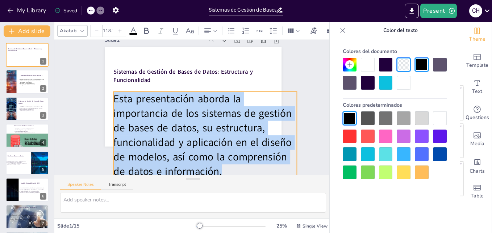
checkbox input "true"
type input "116.9"
checkbox input "true"
type input "112.5"
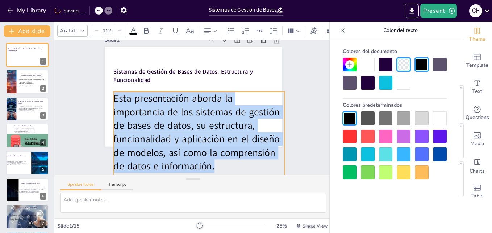
checkbox input "true"
type input "108.5"
checkbox input "true"
type input "104.9"
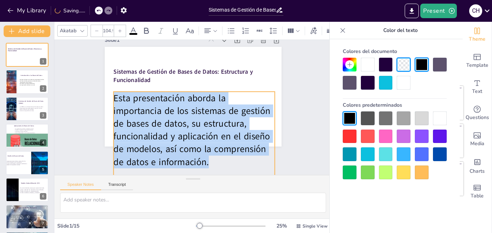
checkbox input "true"
type input "101.8"
checkbox input "true"
type input "98.9"
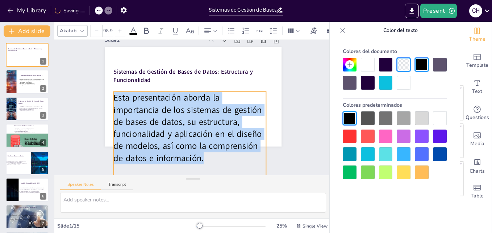
checkbox input "true"
type input "96"
checkbox input "true"
type input "93.6"
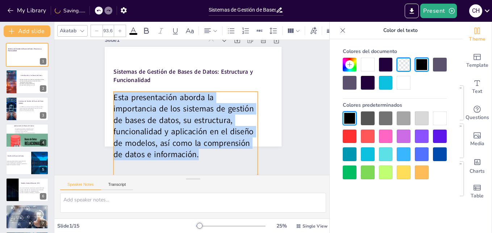
checkbox input "true"
type input "91.1"
checkbox input "true"
type input "88.5"
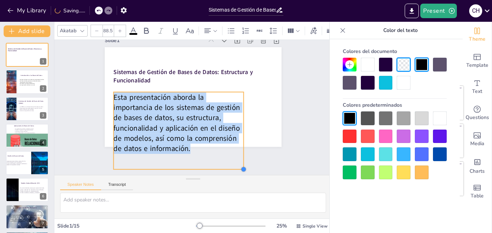
checkbox input "true"
type input "83.4"
checkbox input "true"
type input "79.8"
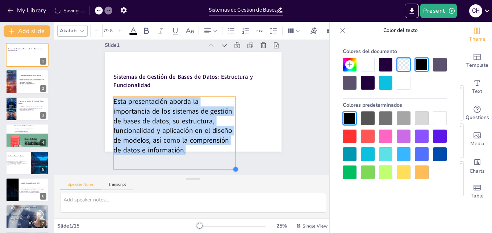
checkbox input "true"
type input "77.8"
checkbox input "true"
type input "69.8"
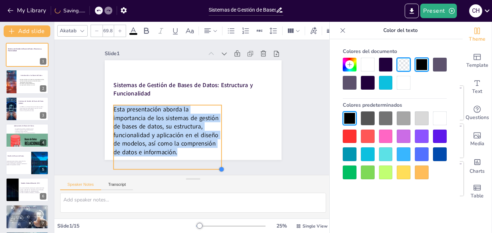
checkbox input "true"
type input "66.2"
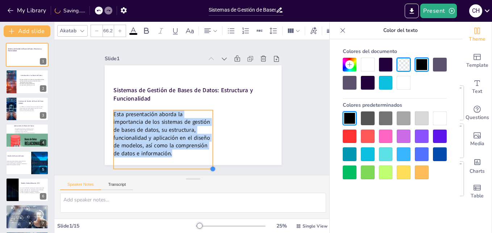
checkbox input "true"
type input "64.2"
checkbox input "true"
type input "60.9"
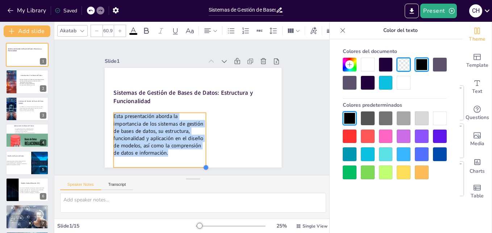
checkbox input "true"
type input "56.7"
checkbox input "true"
type input "55.1"
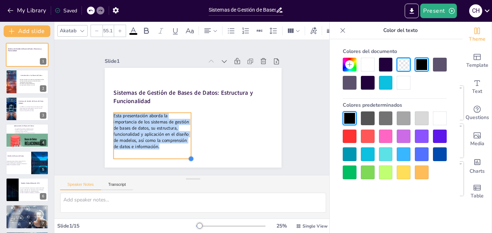
checkbox input "true"
type input "47.6"
drag, startPoint x: 315, startPoint y: 152, endPoint x: 183, endPoint y: 80, distance: 150.4
click at [183, 80] on div "Sistemas de Gestión de Bases de Datos: Estructura y Funcionalidad Esta presenta…" at bounding box center [191, 117] width 194 height 134
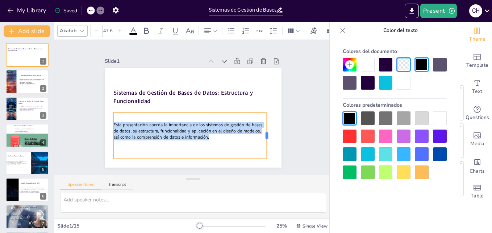
drag, startPoint x: 184, startPoint y: 132, endPoint x: 260, endPoint y: 129, distance: 75.8
click at [260, 142] on div at bounding box center [252, 164] width 24 height 45
click at [288, 120] on div "Slide 1 Sistemas de Gestión de Bases de Datos: Estructura y Funcionalidad Esta …" at bounding box center [193, 107] width 244 height 181
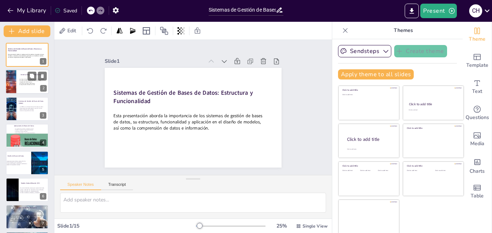
checkbox input "true"
click at [28, 92] on div at bounding box center [27, 82] width 44 height 25
type textarea "Las bases de datos son fundamentales en el manejo de información. Su organizaci…"
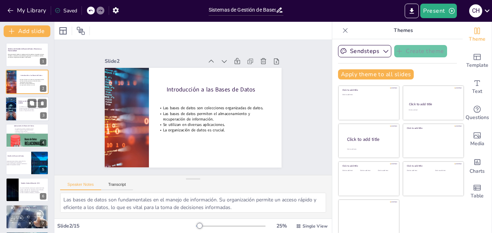
checkbox input "true"
click at [24, 107] on p "Proporciona herramientas para la seguridad de datos." at bounding box center [32, 107] width 28 height 1
type textarea "El software de un DBMS es esencial para cualquier organización que maneje grand…"
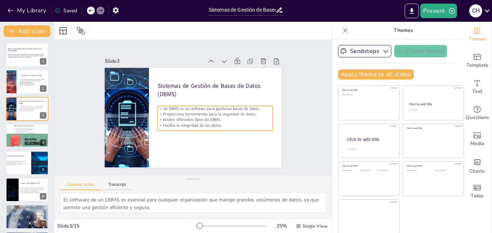
click at [198, 107] on p "Un DBMS es un software para gestionar bases de datos." at bounding box center [215, 113] width 114 height 29
checkbox input "true"
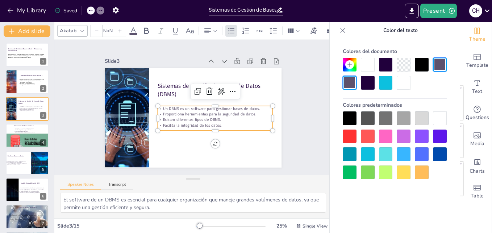
type input "32"
click at [383, 61] on div at bounding box center [386, 65] width 14 height 14
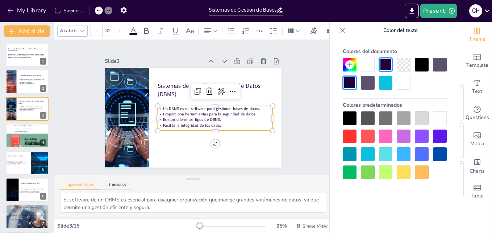
click at [418, 61] on div at bounding box center [422, 65] width 14 height 14
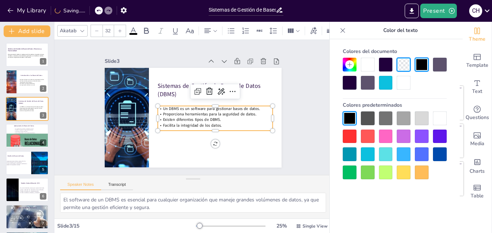
click at [296, 106] on div "Slide 1 Sistemas de Gestión de Bases de Datos: Estructura y Funcionalidad Esta …" at bounding box center [194, 107] width 300 height 190
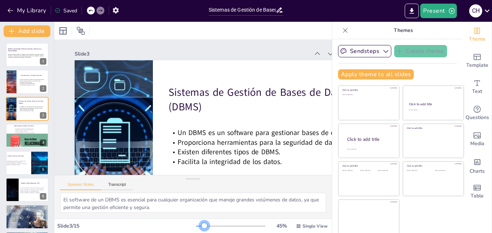
click at [196, 226] on div at bounding box center [231, 226] width 70 height 6
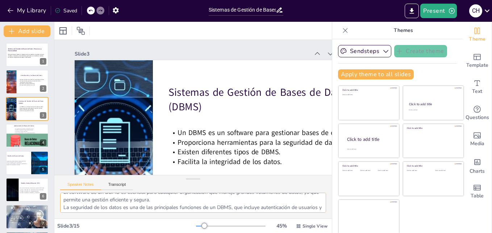
scroll to position [15, 0]
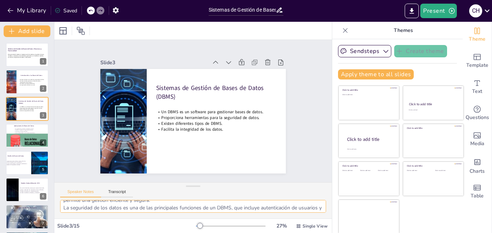
drag, startPoint x: 190, startPoint y: 178, endPoint x: 190, endPoint y: 216, distance: 37.4
click at [190, 216] on div "Speaker Notes Transcript El software de un DBMS es esencial para cualquier orga…" at bounding box center [193, 200] width 278 height 36
drag, startPoint x: 190, startPoint y: 187, endPoint x: 190, endPoint y: 210, distance: 22.8
click at [190, 210] on div "Speaker Notes Transcript El software de un DBMS es esencial para cualquier orga…" at bounding box center [193, 200] width 278 height 36
click at [196, 224] on div at bounding box center [231, 226] width 70 height 6
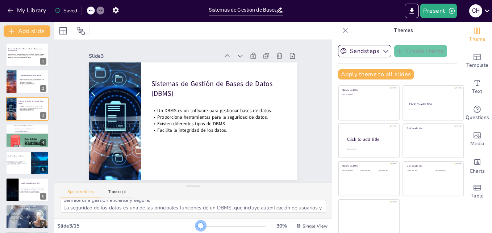
click at [198, 224] on div at bounding box center [201, 226] width 6 height 6
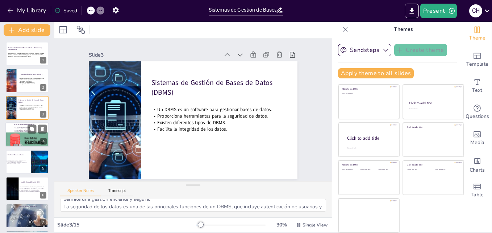
checkbox input "true"
click at [24, 138] on div at bounding box center [27, 141] width 44 height 25
type textarea "La diversidad de aplicaciones de bases de datos demuestra su importancia en dif…"
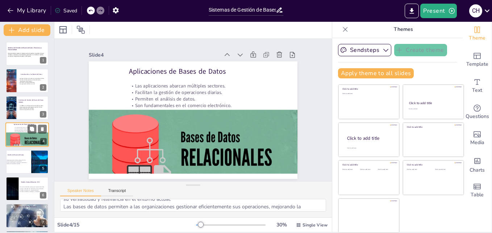
scroll to position [0, 0]
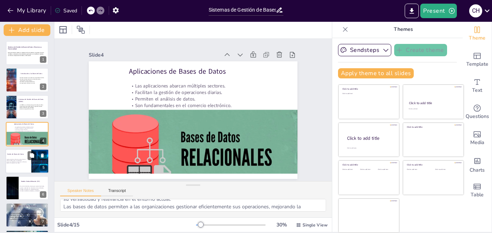
checkbox input "true"
click at [28, 162] on p "Asegura escalabilidad y facilidad de modificación." at bounding box center [18, 161] width 27 height 1
type textarea "La estructura de una base de datos es fundamental para su rendimiento. Un diseñ…"
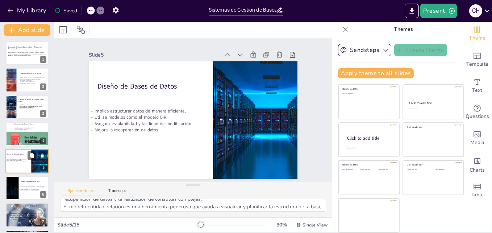
scroll to position [28, 0]
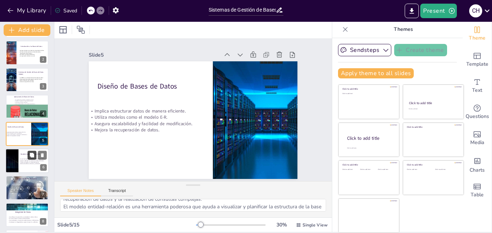
checkbox input "true"
click at [28, 159] on button at bounding box center [32, 154] width 9 height 9
type textarea "La representación visual de datos a través del modelo E-R facilita la comprensi…"
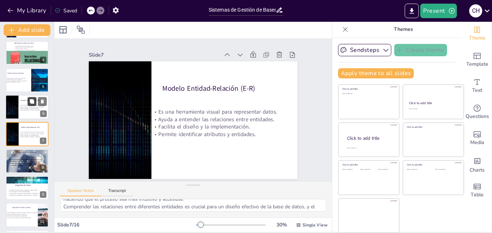
scroll to position [1, 0]
click at [15, 110] on div at bounding box center [11, 107] width 34 height 25
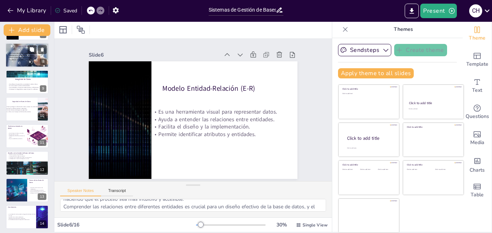
scroll to position [244, 0]
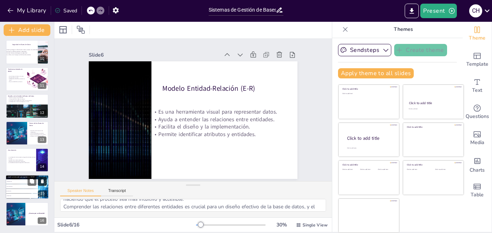
checkbox input "true"
click at [40, 179] on icon at bounding box center [42, 181] width 5 height 5
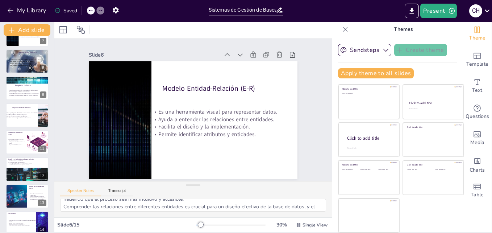
scroll to position [174, 0]
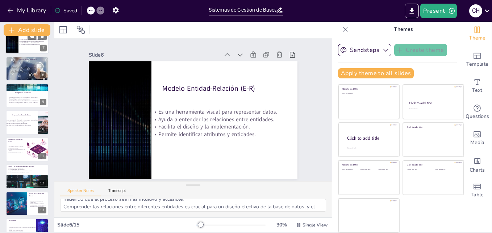
click at [26, 44] on p "Permite identificar atributos y entidades." at bounding box center [34, 44] width 33 height 1
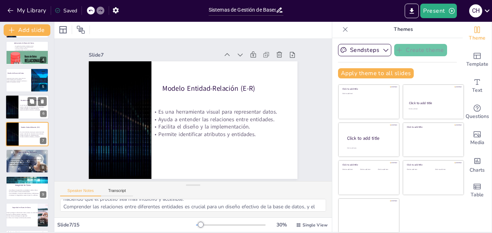
click at [20, 111] on p "Permite identificar atributos y entidades." at bounding box center [34, 109] width 33 height 1
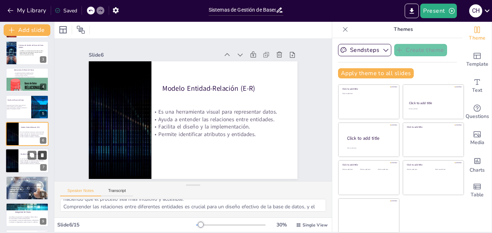
click at [41, 154] on icon at bounding box center [42, 155] width 3 height 4
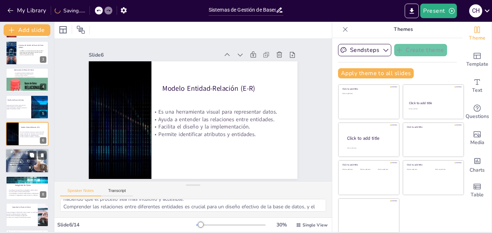
click at [31, 167] on div at bounding box center [27, 161] width 47 height 25
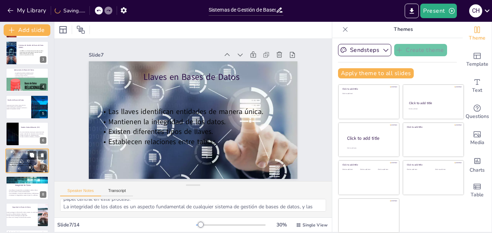
scroll to position [82, 0]
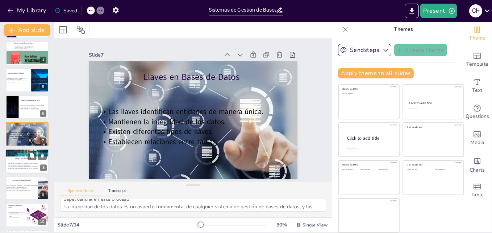
click at [19, 162] on p "Se refiere a la precisión y consistencia de los datos." at bounding box center [33, 163] width 51 height 2
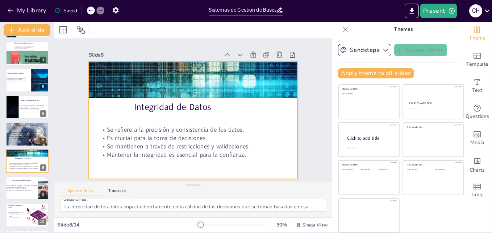
scroll to position [109, 0]
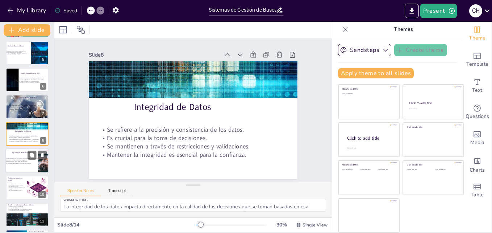
click at [17, 168] on div at bounding box center [27, 160] width 44 height 25
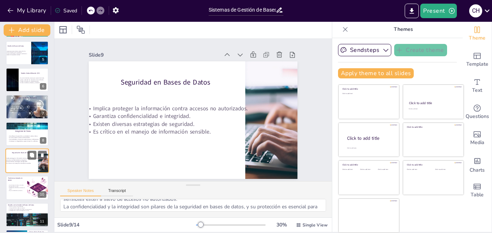
scroll to position [136, 0]
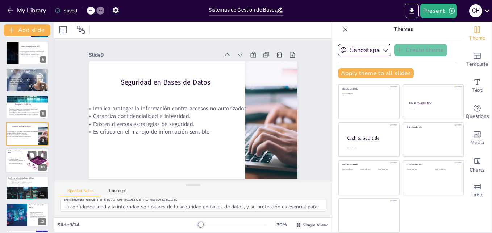
click at [27, 159] on div at bounding box center [27, 161] width 44 height 25
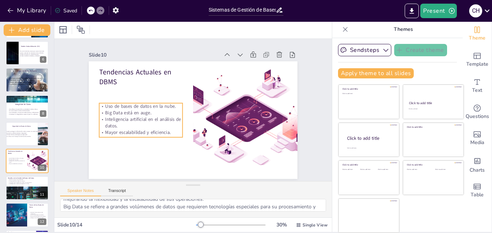
scroll to position [163, 0]
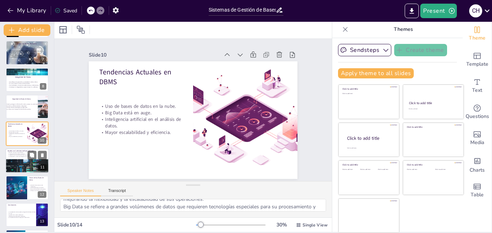
click at [20, 164] on div at bounding box center [27, 170] width 44 height 29
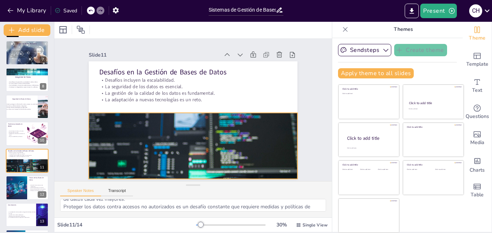
scroll to position [190, 0]
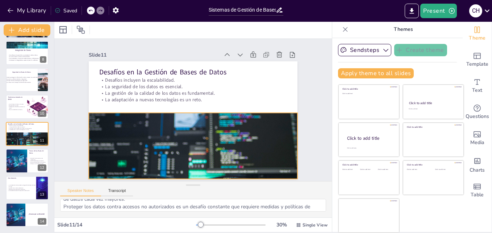
click at [170, 172] on div at bounding box center [150, 148] width 243 height 248
click at [301, 79] on div "Slide 1 Sistemas de Gestión de Bases de Datos: Estructura y Funcionalidad Esta …" at bounding box center [193, 109] width 263 height 163
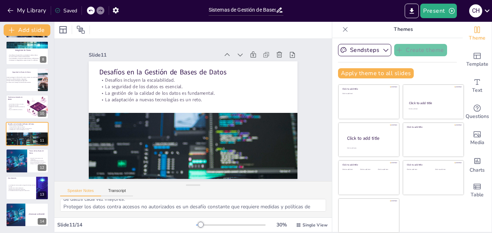
click at [123, 51] on div "Slide 11" at bounding box center [166, 48] width 129 height 34
click at [20, 159] on div at bounding box center [16, 160] width 33 height 25
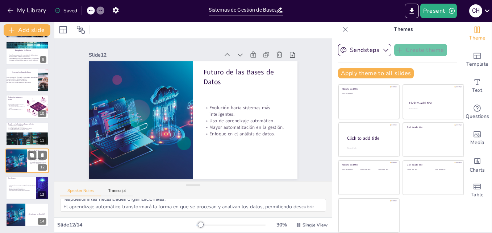
scroll to position [190, 0]
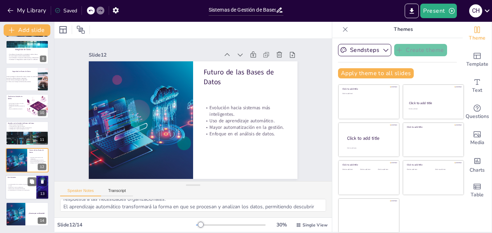
click at [25, 192] on div "La comprensión de los sistemas de gestión de bases de datos es vital. Ayudará e…" at bounding box center [21, 187] width 29 height 9
type textarea "La comprensión de los sistemas de gestión de bases de datos es esencial para cu…"
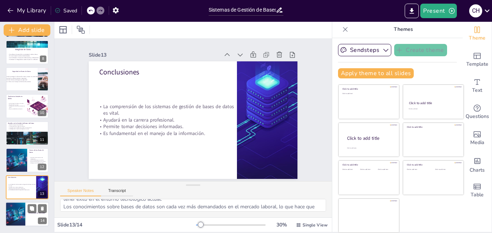
click at [15, 213] on div at bounding box center [16, 214] width 33 height 25
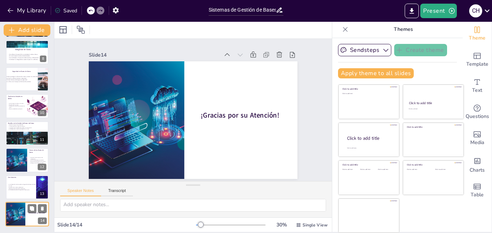
scroll to position [1, 0]
